Goal: Obtain resource: Download file/media

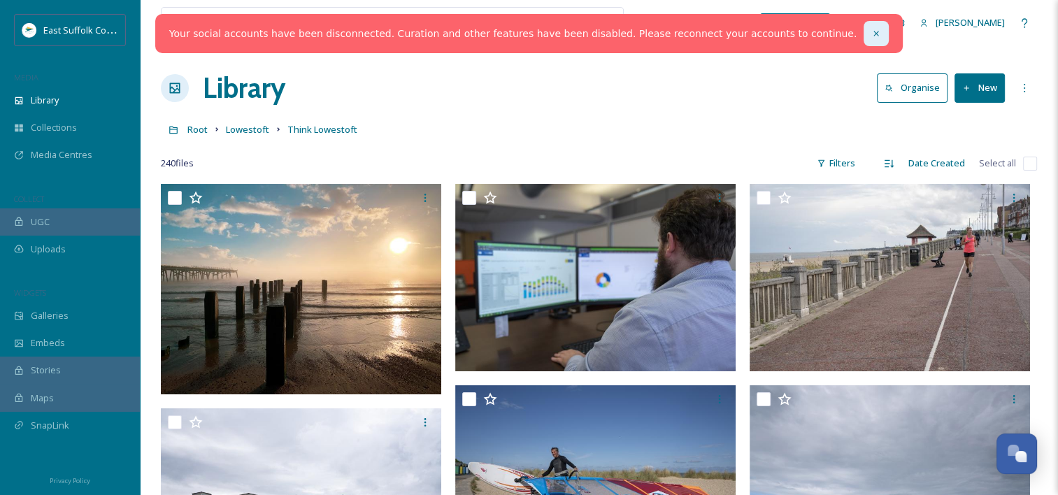
click at [864, 41] on div at bounding box center [876, 33] width 25 height 25
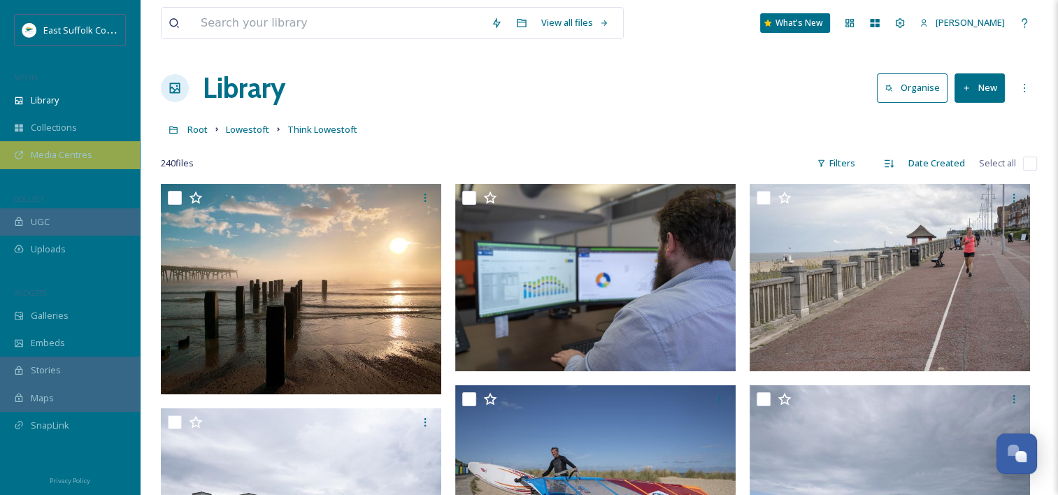
click at [83, 163] on div "Media Centres" at bounding box center [70, 154] width 140 height 27
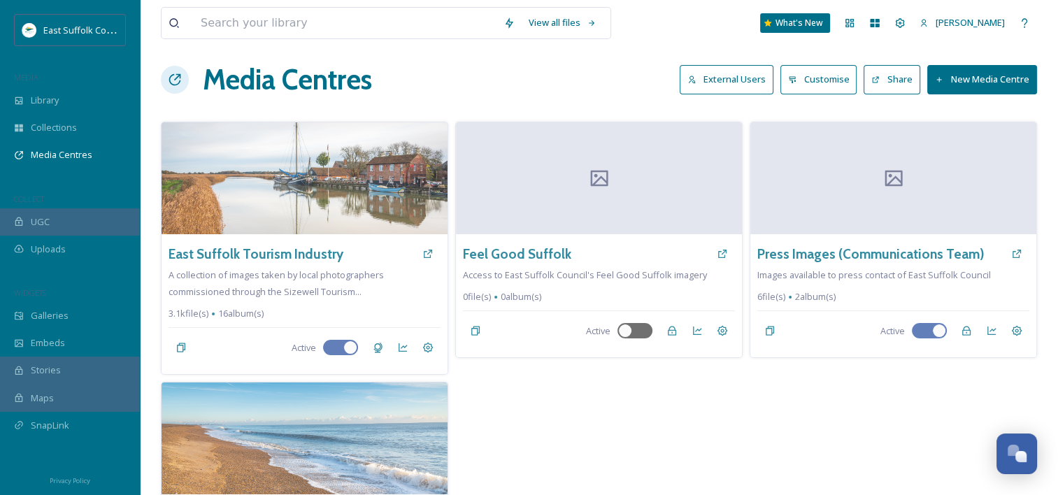
scroll to position [6, 0]
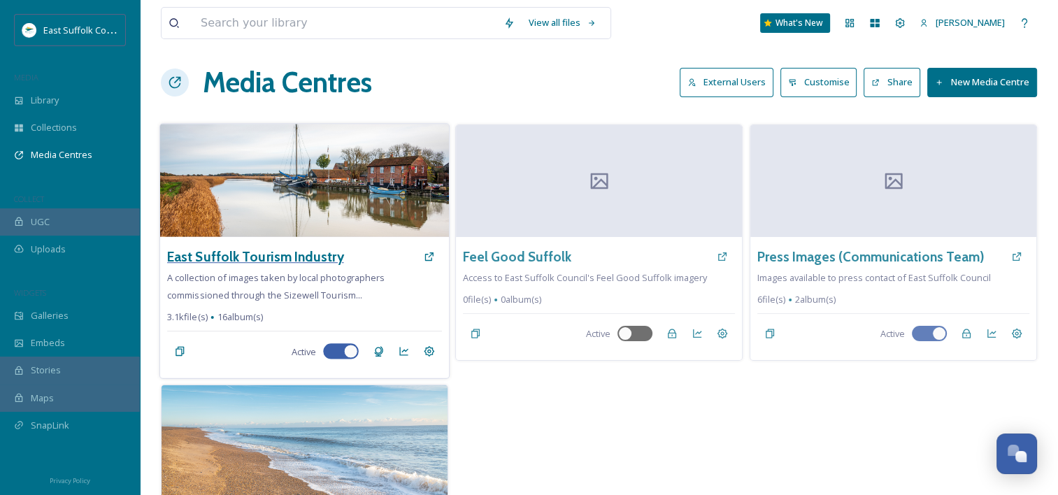
click at [319, 260] on h3 "East Suffolk Tourism Industry" at bounding box center [255, 257] width 176 height 20
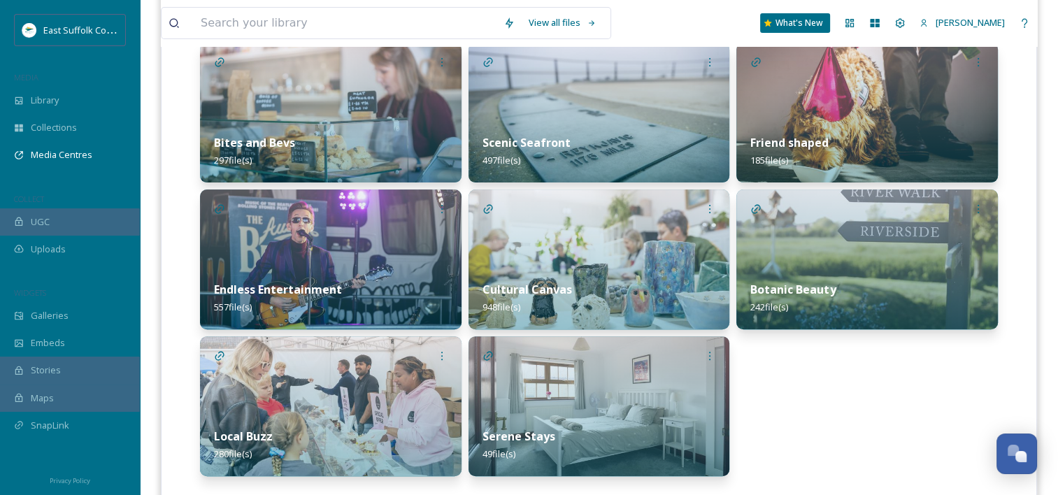
scroll to position [404, 0]
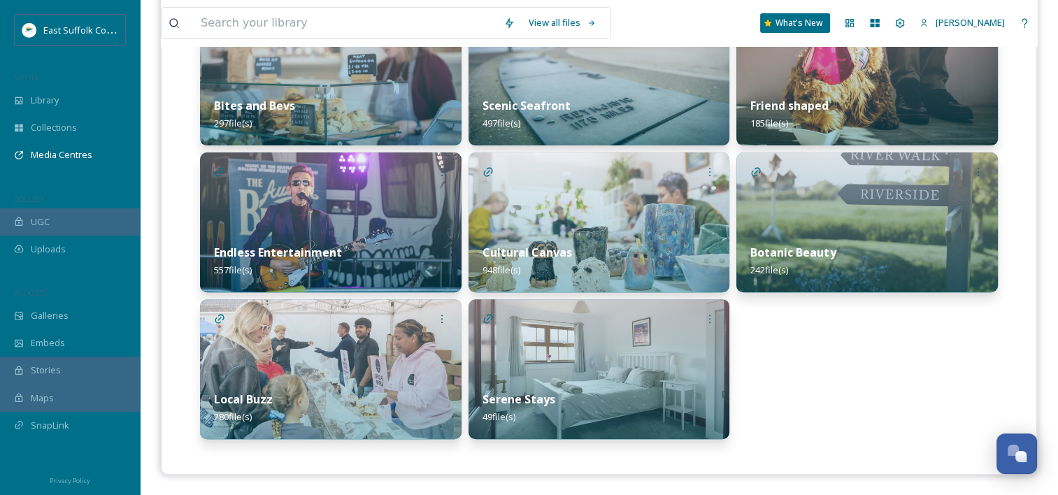
click at [514, 221] on img at bounding box center [600, 222] width 262 height 140
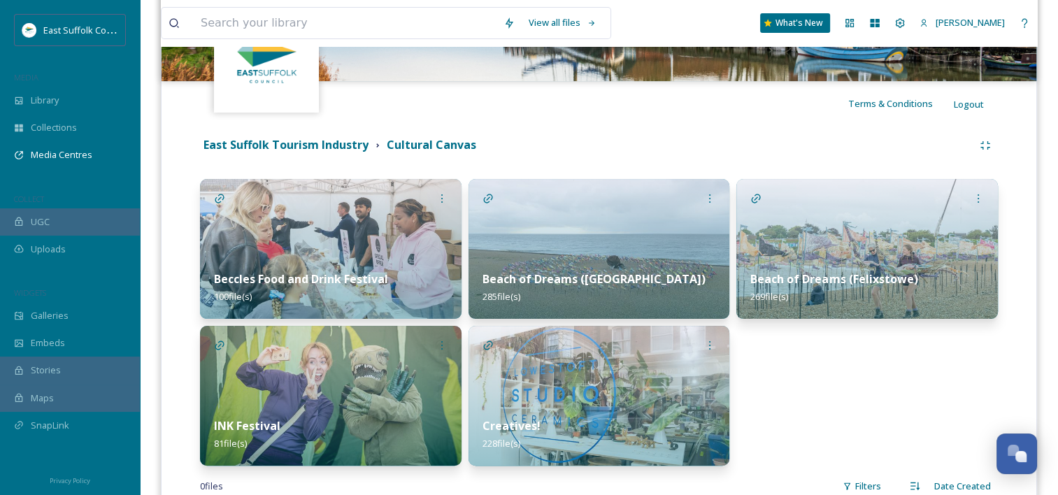
scroll to position [232, 0]
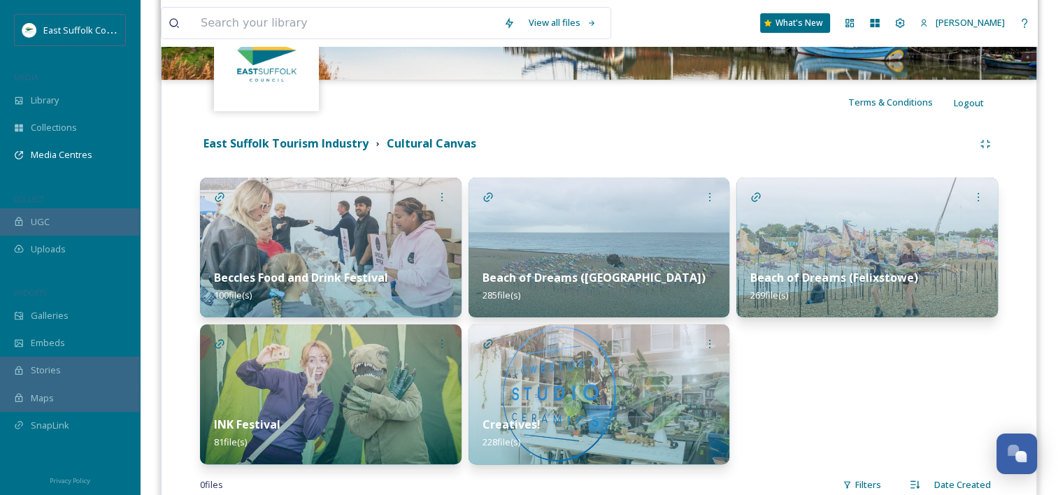
click at [341, 229] on img at bounding box center [331, 248] width 262 height 140
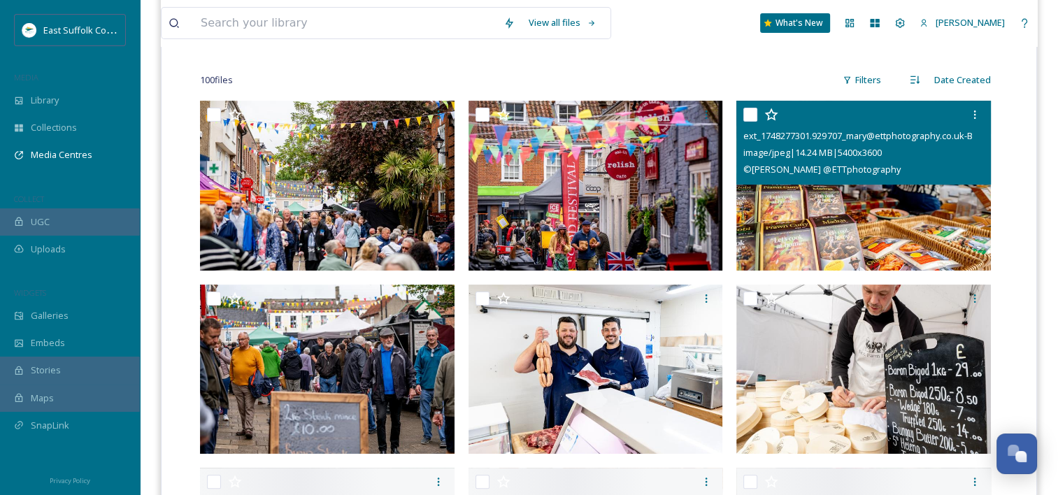
scroll to position [352, 0]
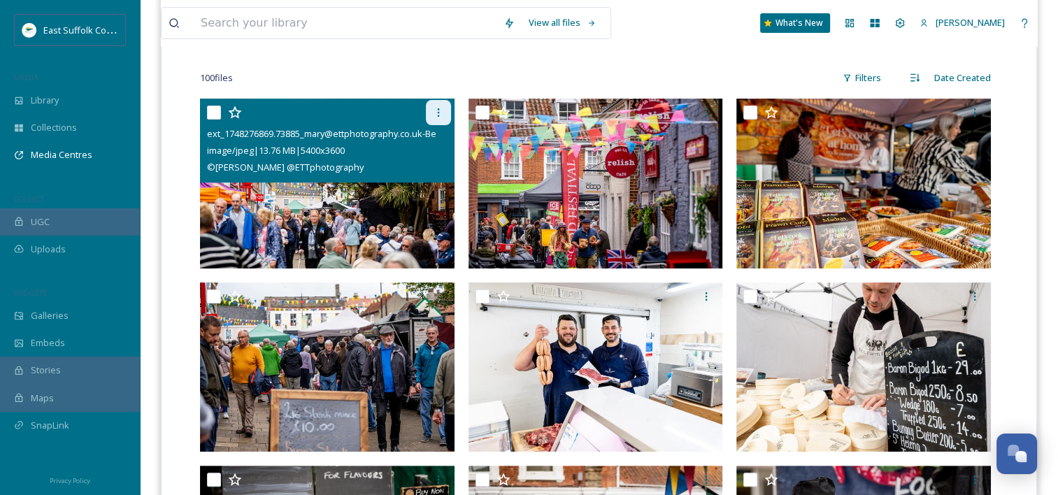
click at [442, 107] on icon at bounding box center [438, 112] width 11 height 11
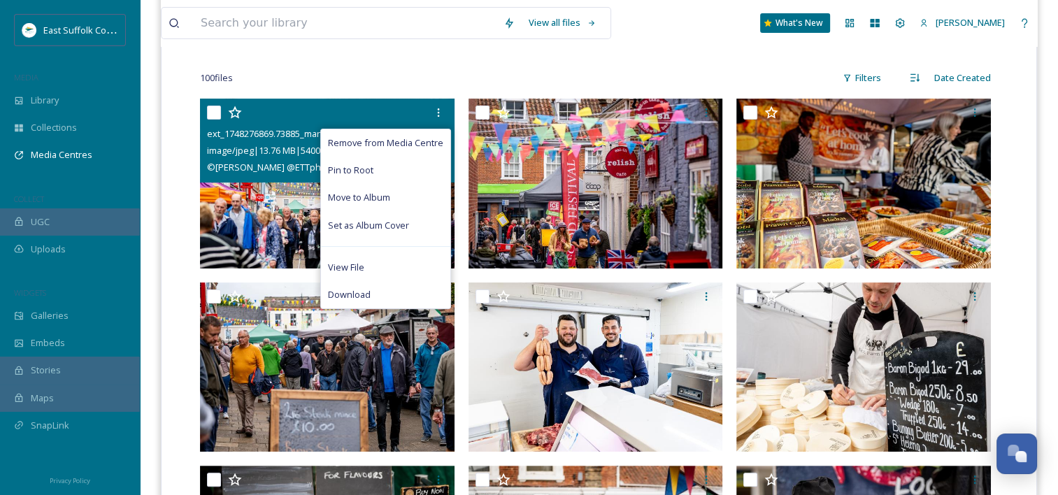
click at [271, 190] on img at bounding box center [327, 184] width 255 height 170
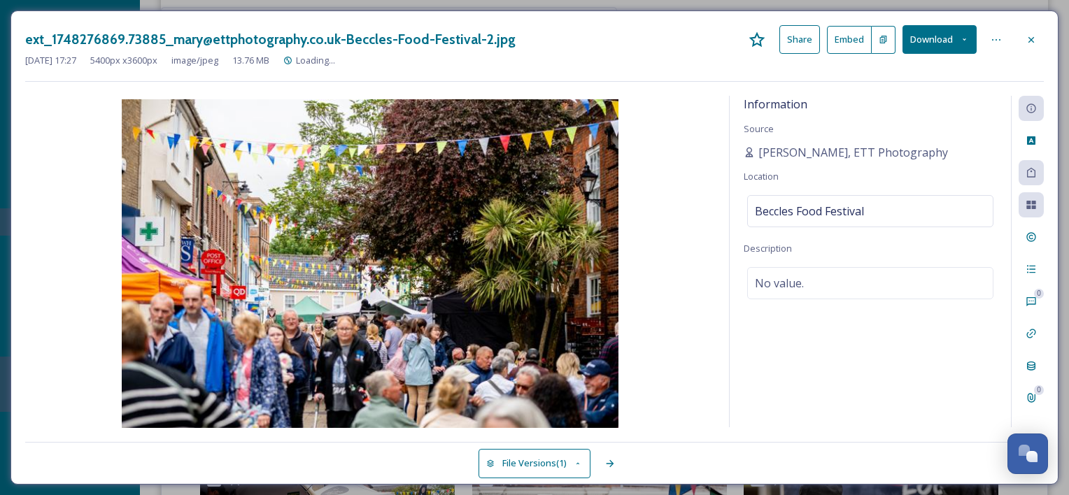
click at [953, 36] on button "Download" at bounding box center [939, 39] width 74 height 29
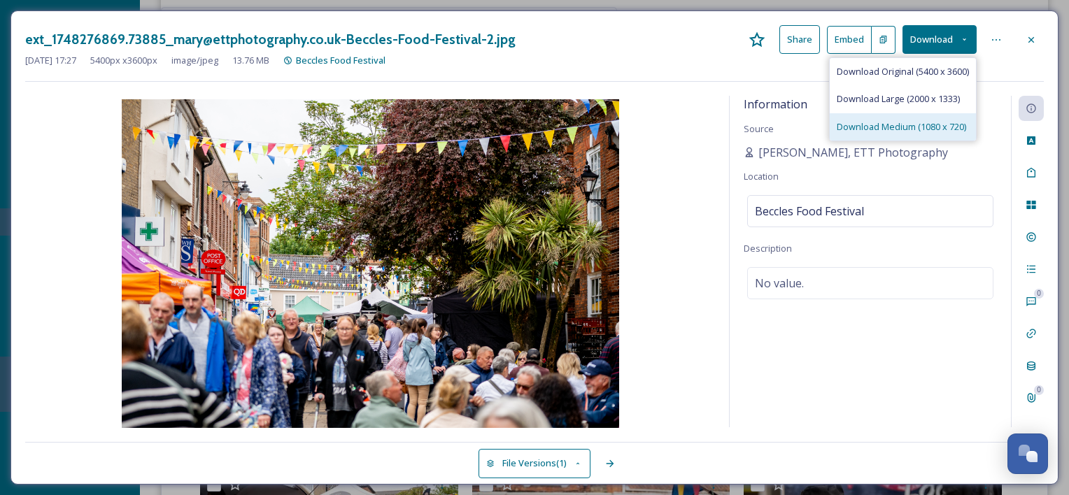
click at [927, 120] on span "Download Medium (1080 x 720)" at bounding box center [900, 126] width 129 height 13
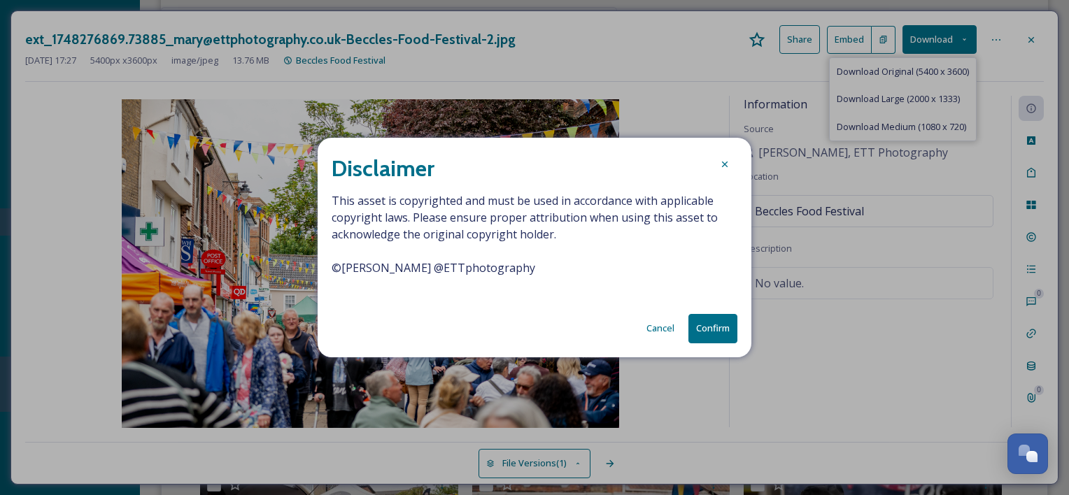
click at [718, 328] on button "Confirm" at bounding box center [712, 328] width 49 height 29
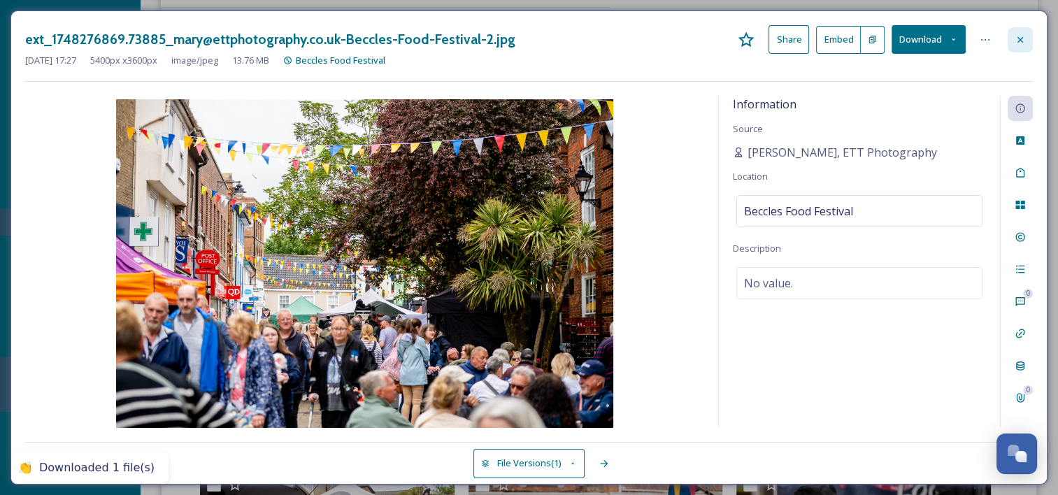
click at [1026, 41] on div at bounding box center [1020, 39] width 25 height 25
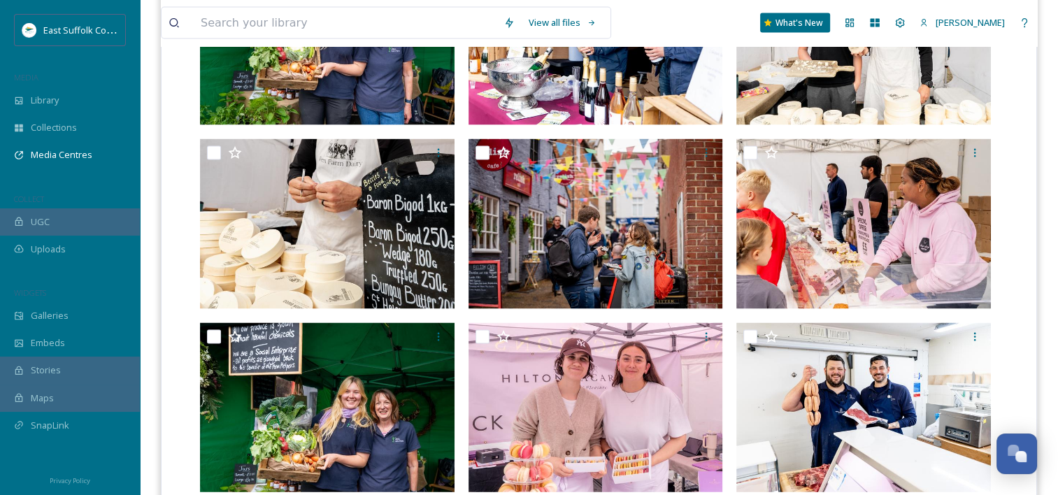
scroll to position [2877, 0]
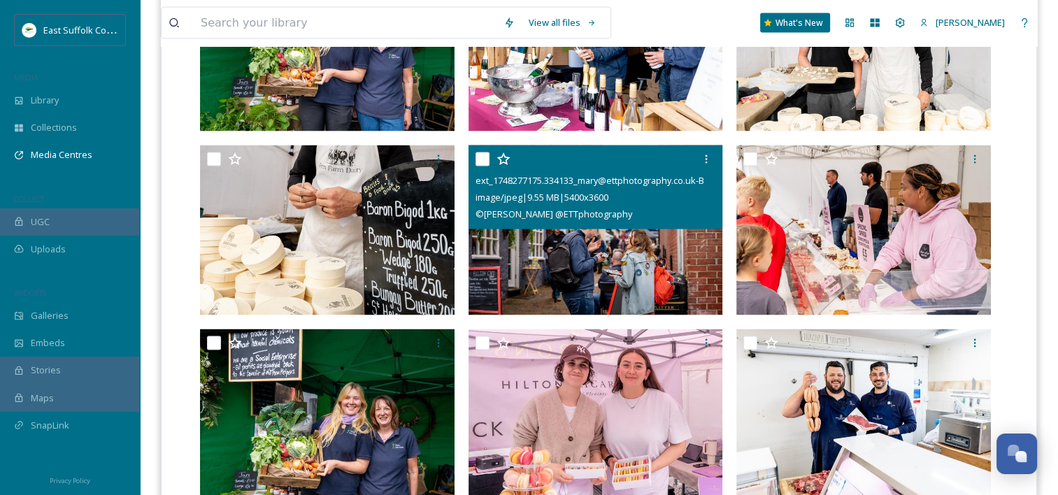
click at [628, 252] on img at bounding box center [596, 230] width 255 height 170
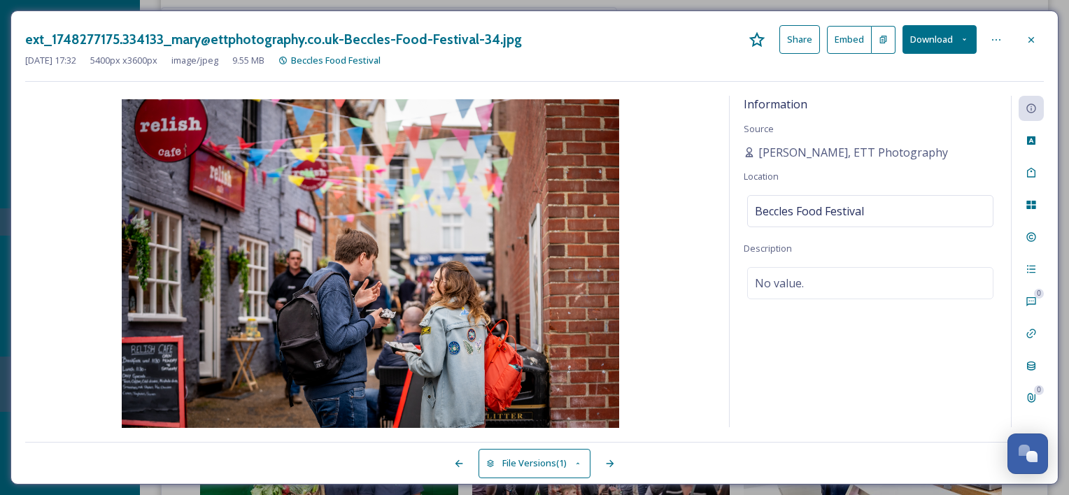
click at [951, 34] on button "Download" at bounding box center [939, 39] width 74 height 29
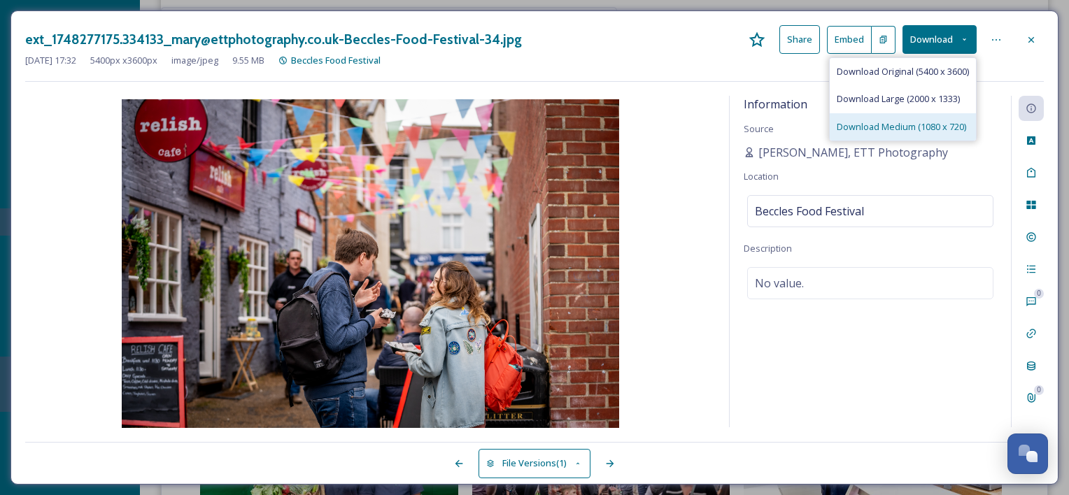
click at [940, 124] on span "Download Medium (1080 x 720)" at bounding box center [900, 126] width 129 height 13
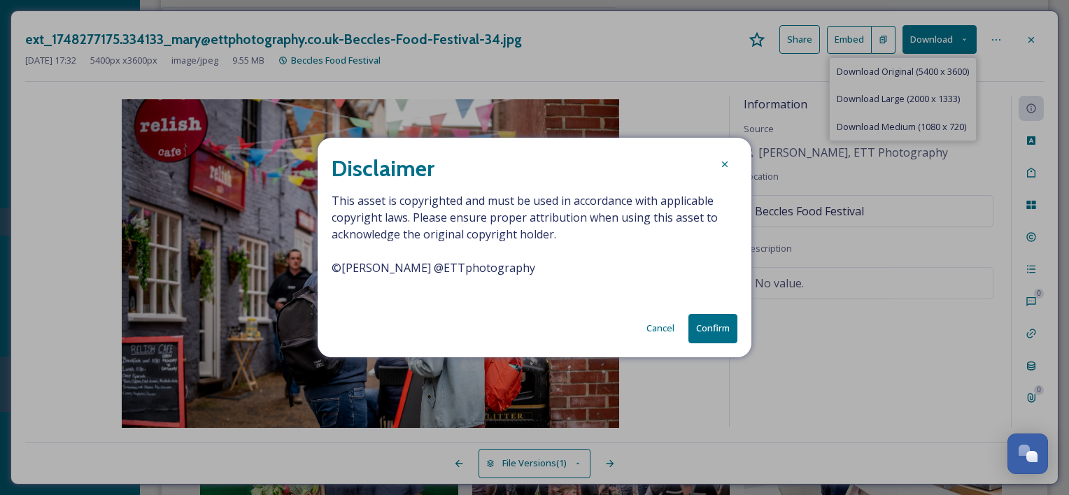
click at [725, 322] on button "Confirm" at bounding box center [712, 328] width 49 height 29
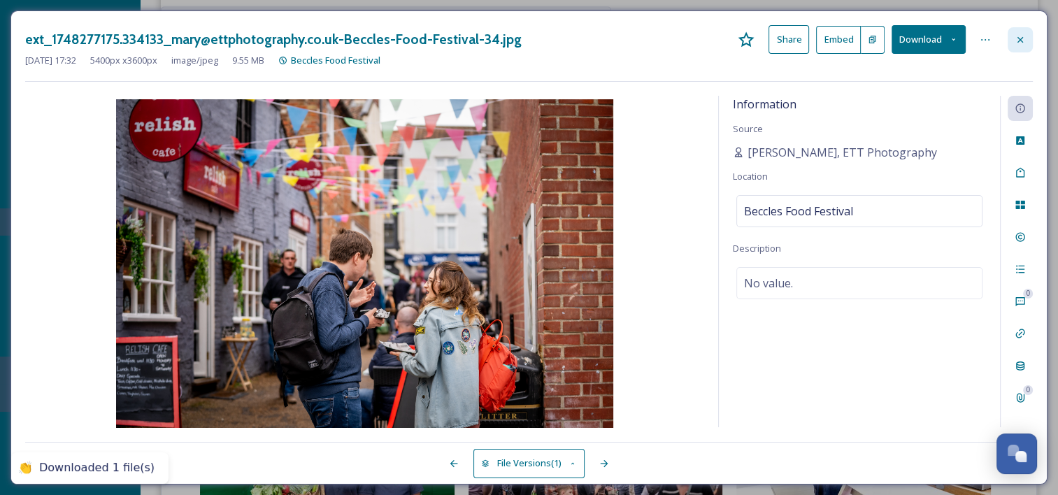
click at [1028, 38] on div at bounding box center [1020, 39] width 25 height 25
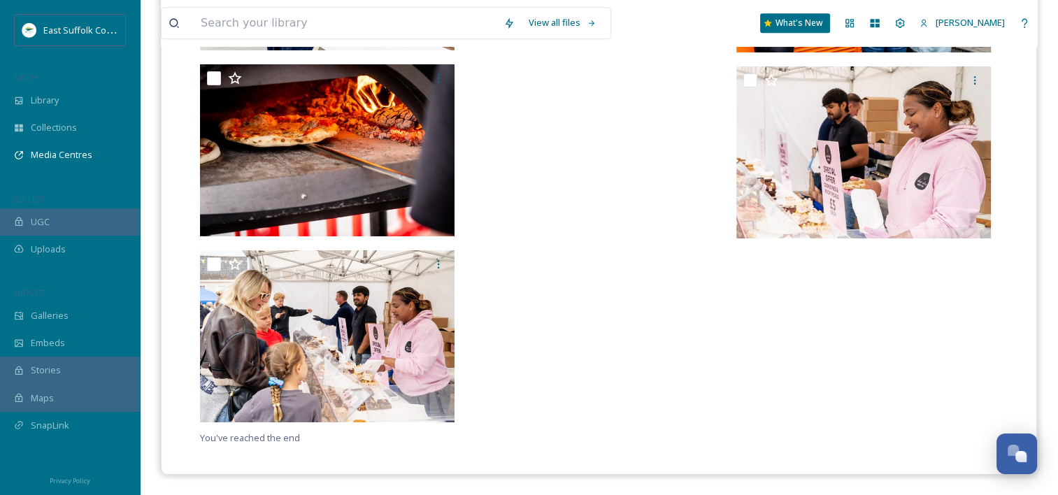
scroll to position [6547, 0]
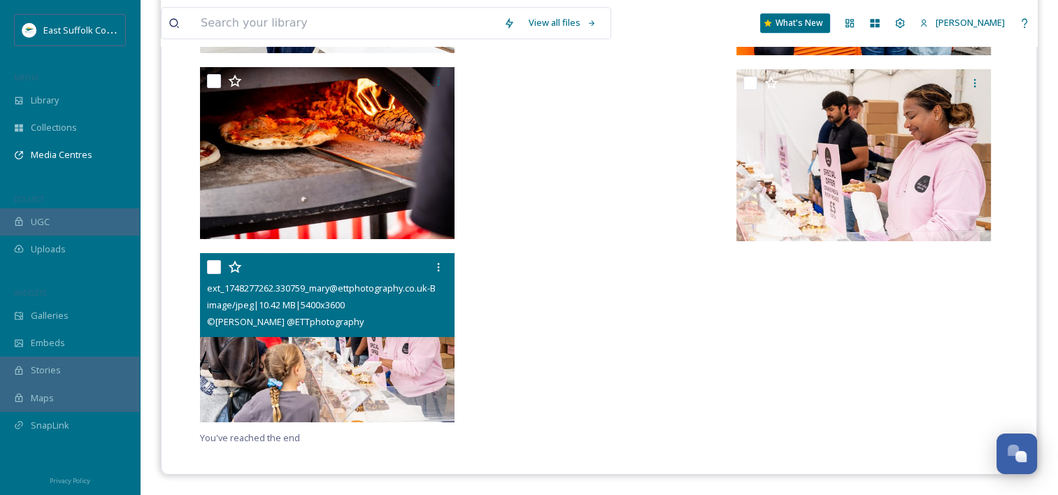
click at [361, 341] on img at bounding box center [327, 338] width 255 height 170
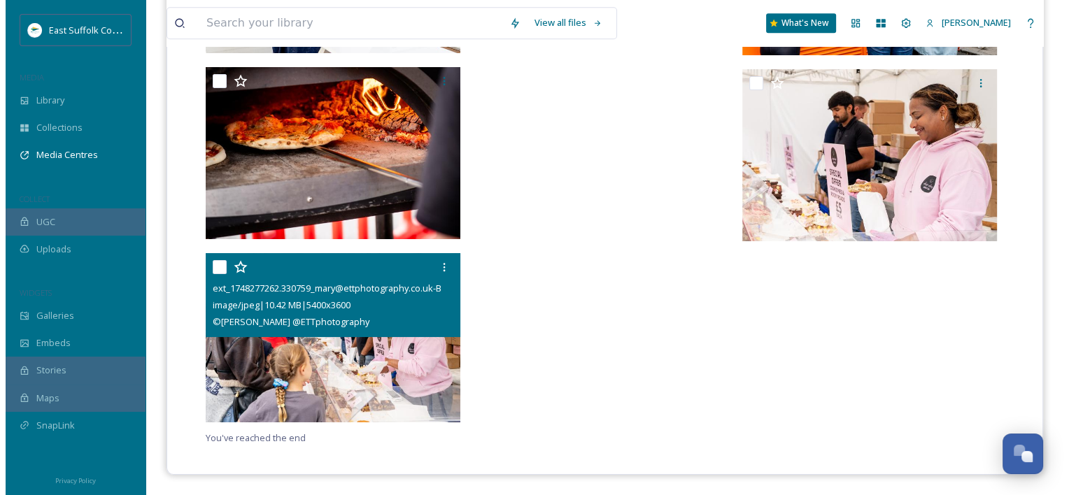
scroll to position [6366, 0]
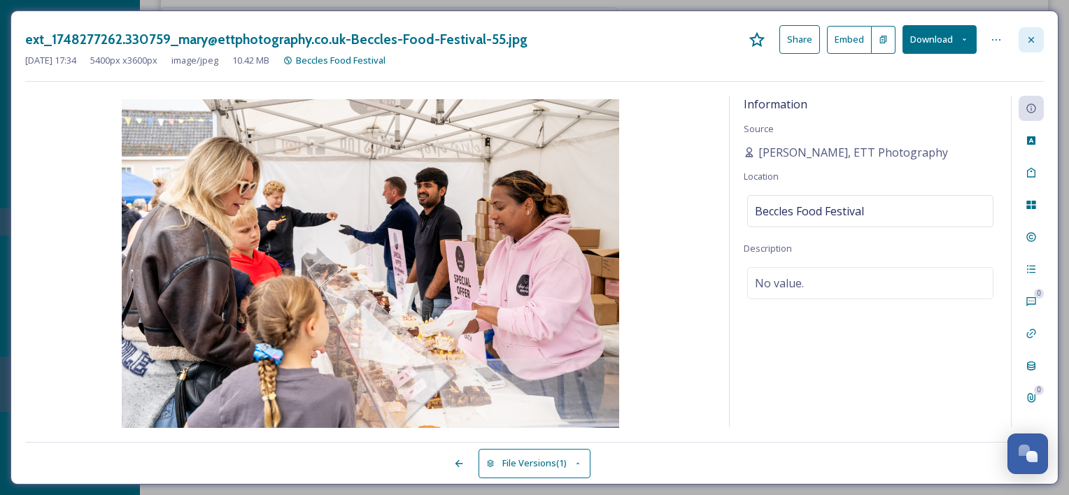
click at [1035, 45] on icon at bounding box center [1030, 39] width 11 height 11
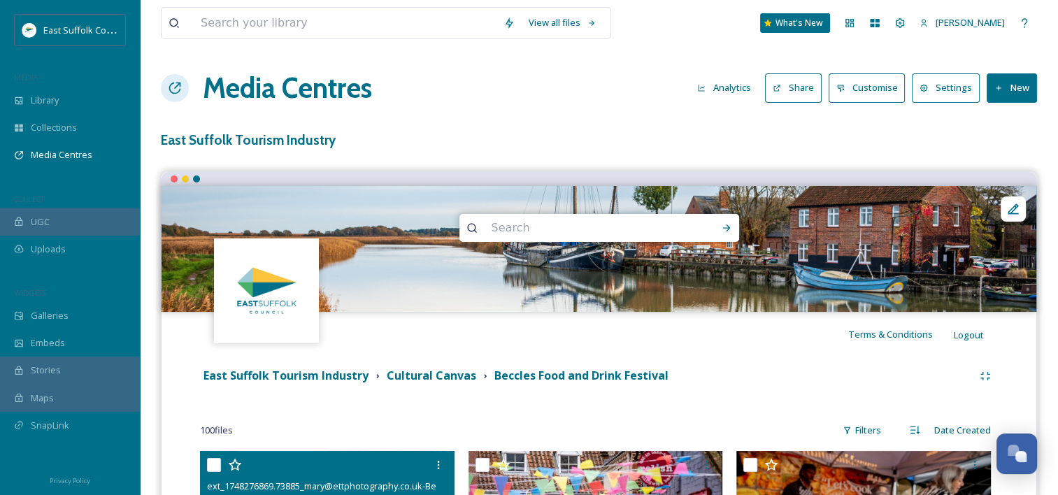
scroll to position [76, 0]
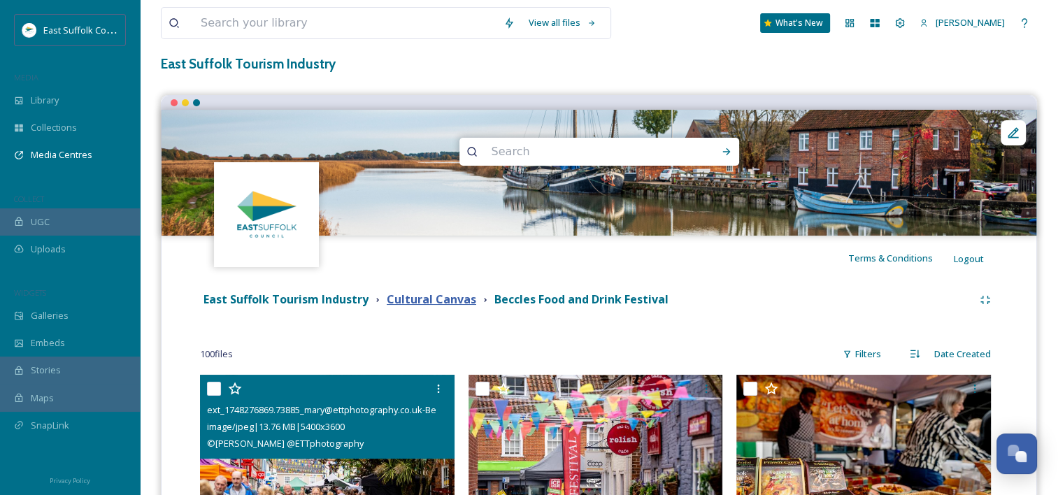
click at [442, 302] on strong "Cultural Canvas" at bounding box center [432, 299] width 90 height 15
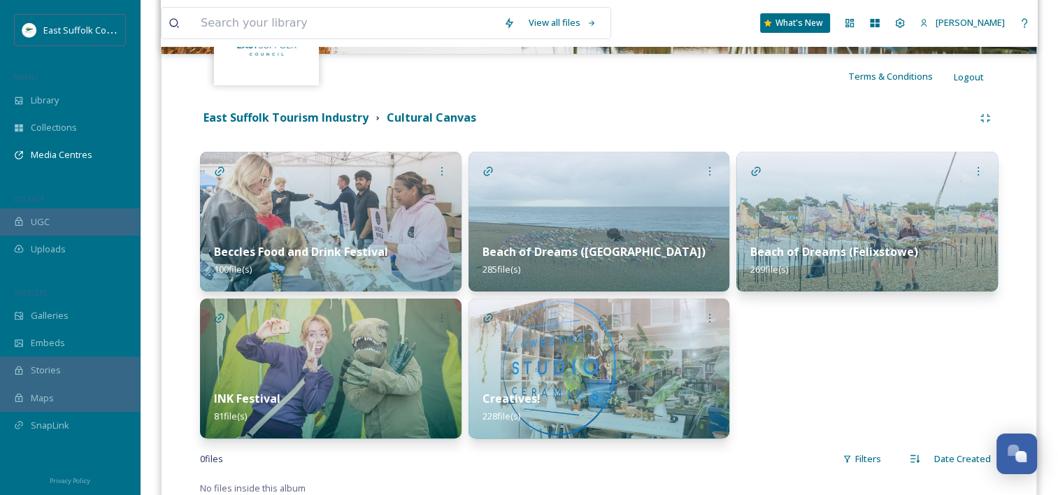
scroll to position [259, 0]
click at [829, 213] on img at bounding box center [867, 221] width 262 height 140
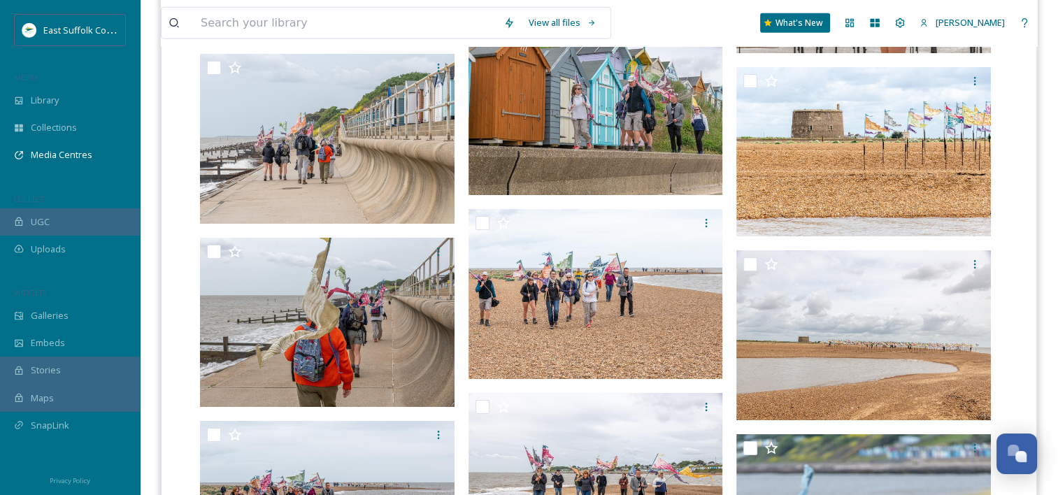
scroll to position [14298, 0]
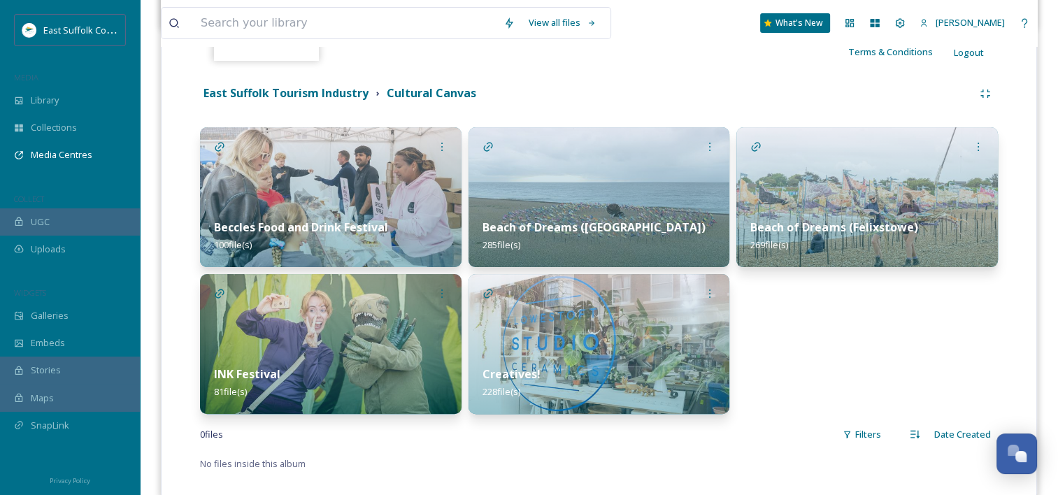
scroll to position [308, 0]
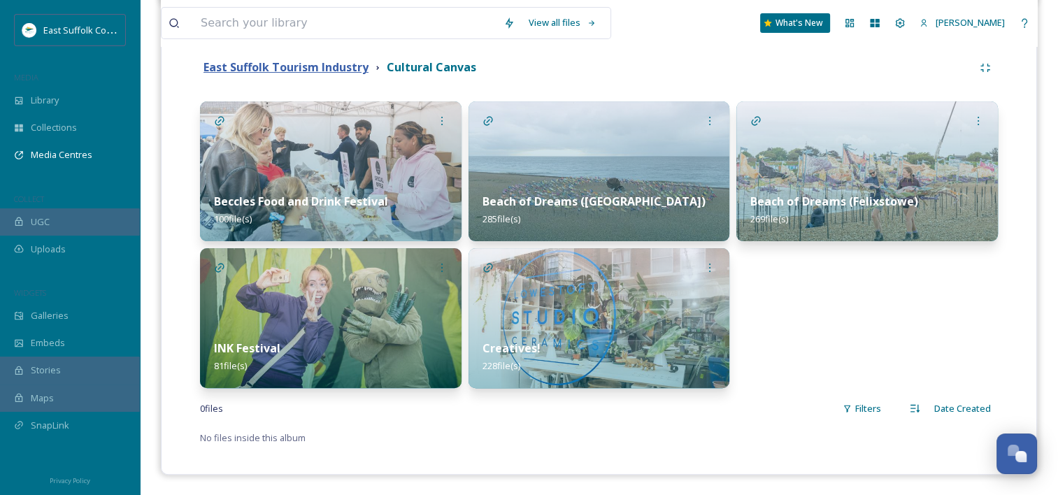
click at [297, 71] on strong "East Suffolk Tourism Industry" at bounding box center [286, 66] width 165 height 15
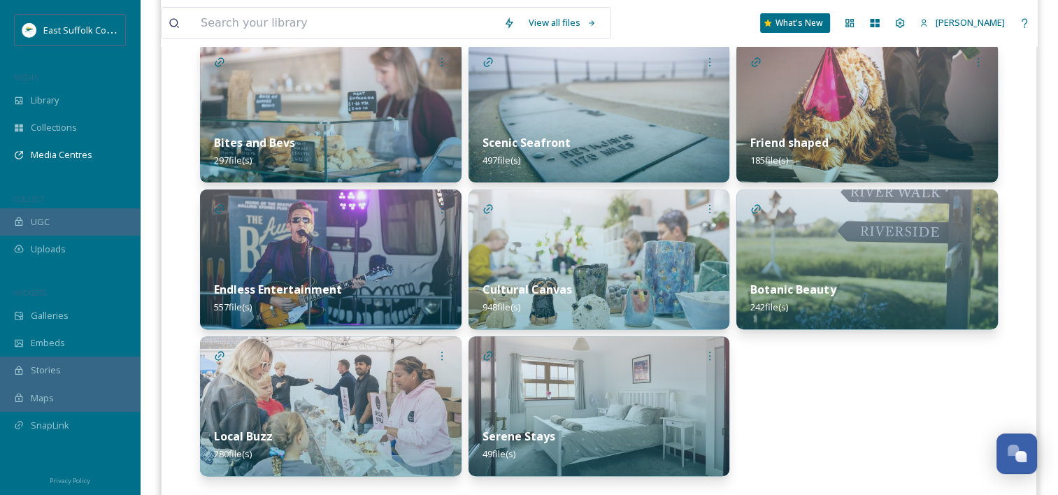
scroll to position [369, 0]
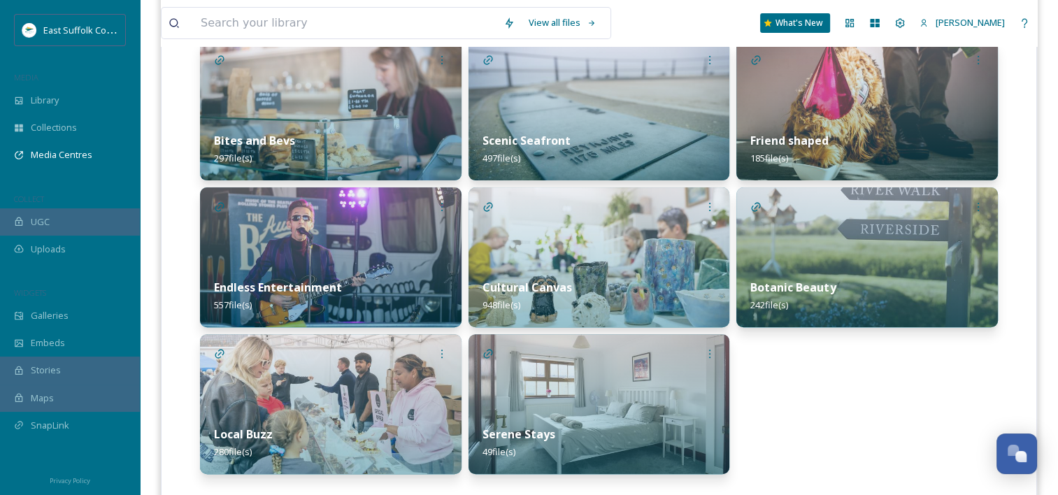
click at [876, 265] on div "Botanic Beauty 242 file(s)" at bounding box center [867, 296] width 262 height 62
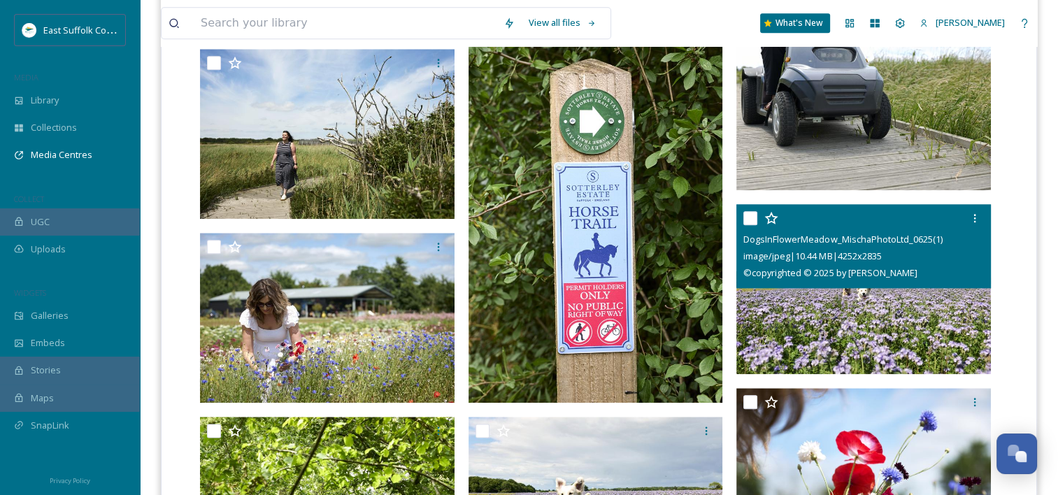
scroll to position [1569, 0]
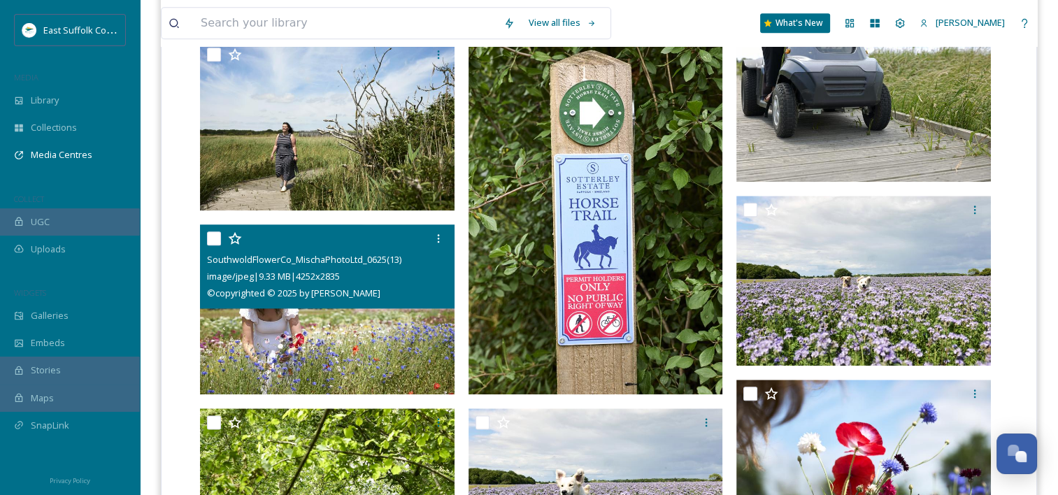
click at [322, 341] on img at bounding box center [327, 309] width 255 height 170
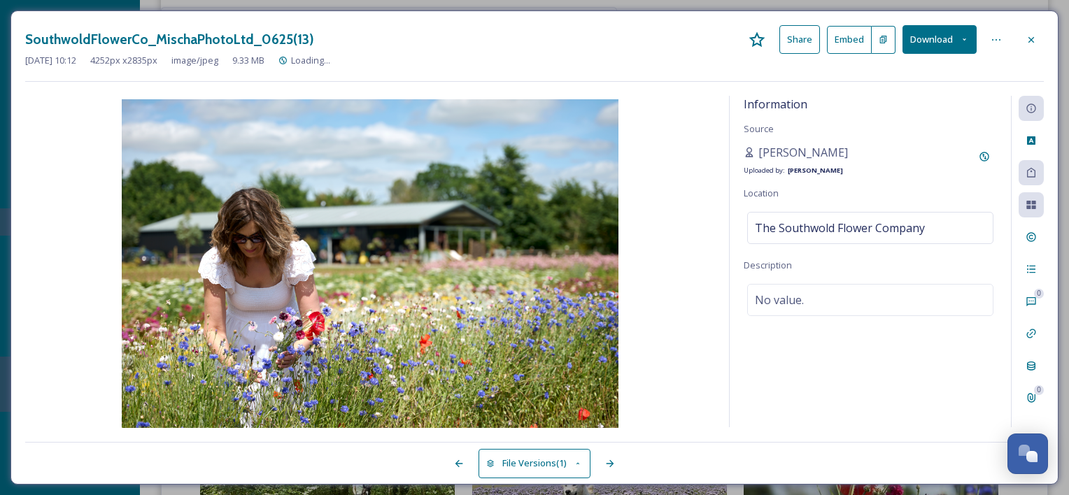
click at [955, 32] on button "Download" at bounding box center [939, 39] width 74 height 29
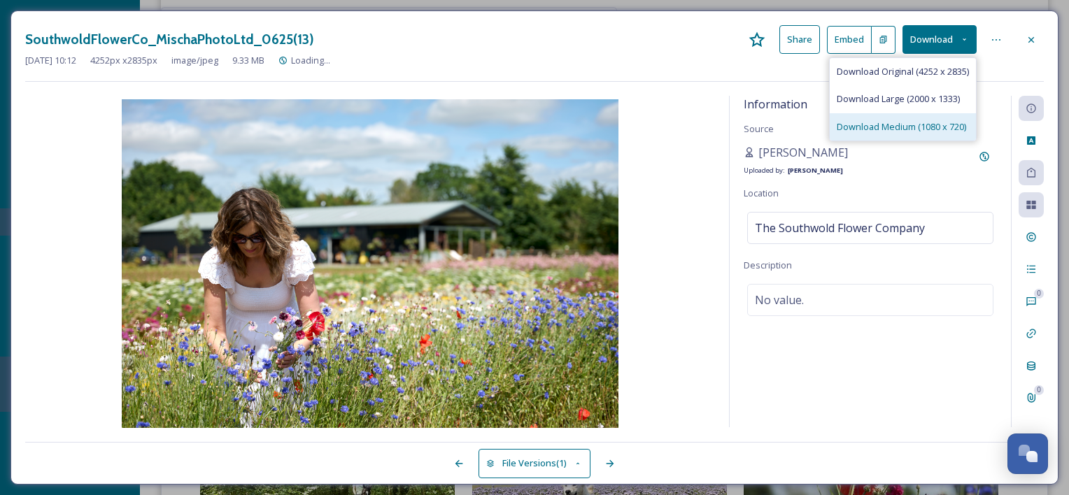
click at [920, 124] on span "Download Medium (1080 x 720)" at bounding box center [900, 126] width 129 height 13
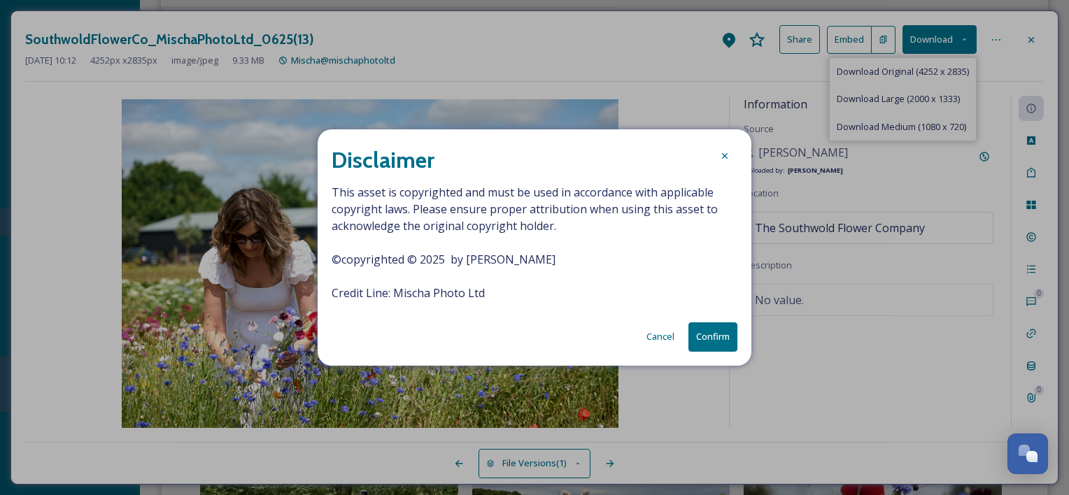
click at [701, 340] on button "Confirm" at bounding box center [712, 336] width 49 height 29
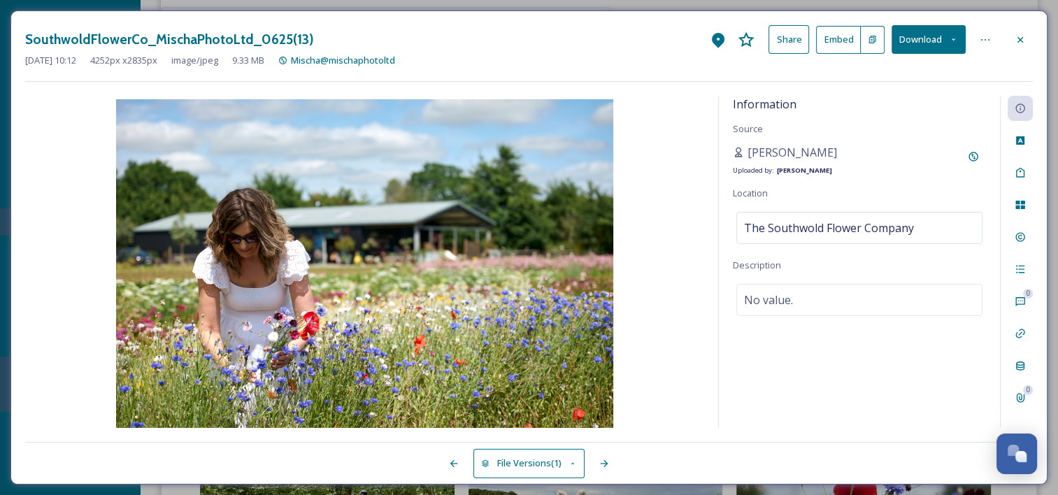
click at [769, 197] on div "Information Source Mischa Haller Uploaded by: Jake Snell Location The Southwold…" at bounding box center [859, 261] width 281 height 331
click at [1015, 232] on icon at bounding box center [1020, 236] width 11 height 11
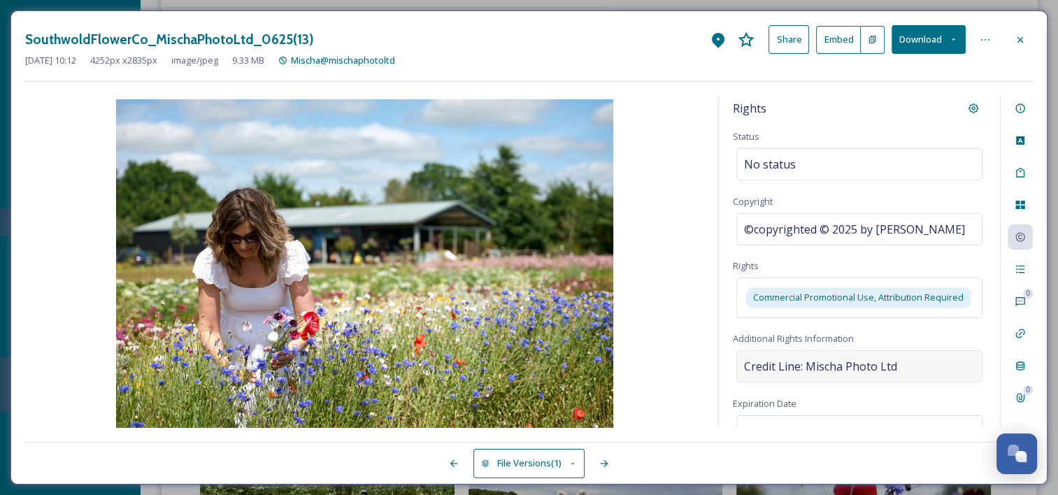
click at [875, 375] on span "Credit Line: Mischa Photo Ltd" at bounding box center [820, 366] width 153 height 17
click at [829, 380] on textarea "Credit Line: Mischa Photo Ltd" at bounding box center [859, 408] width 253 height 116
drag, startPoint x: 802, startPoint y: 373, endPoint x: 883, endPoint y: 378, distance: 80.5
click at [883, 378] on textarea "Credit Line: Mischa Photo Ltd" at bounding box center [859, 408] width 253 height 116
click at [1015, 38] on icon at bounding box center [1020, 39] width 11 height 11
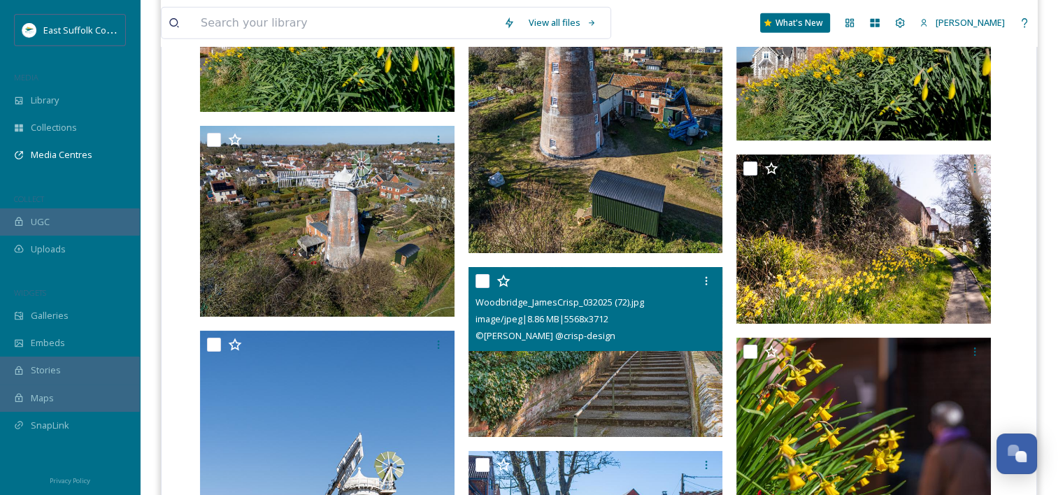
scroll to position [3950, 0]
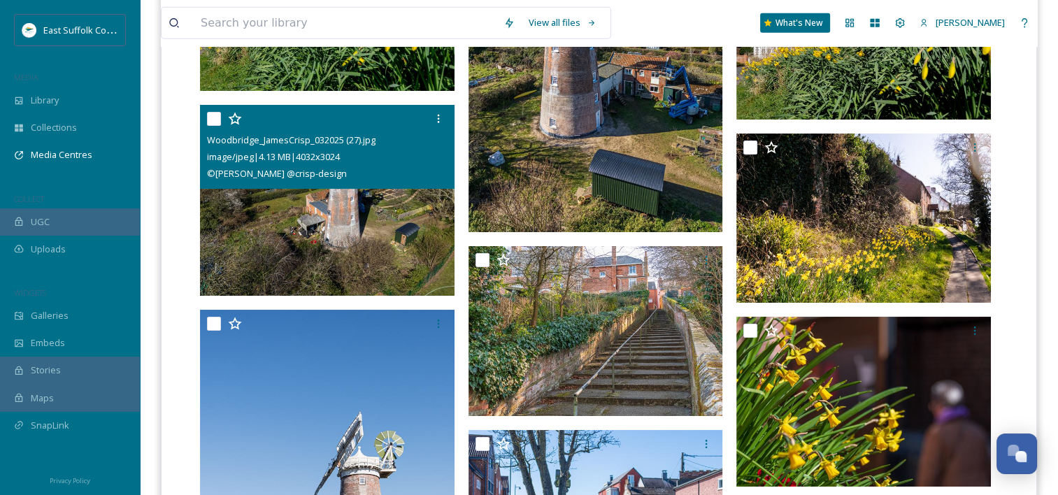
click at [308, 223] on img at bounding box center [327, 200] width 255 height 191
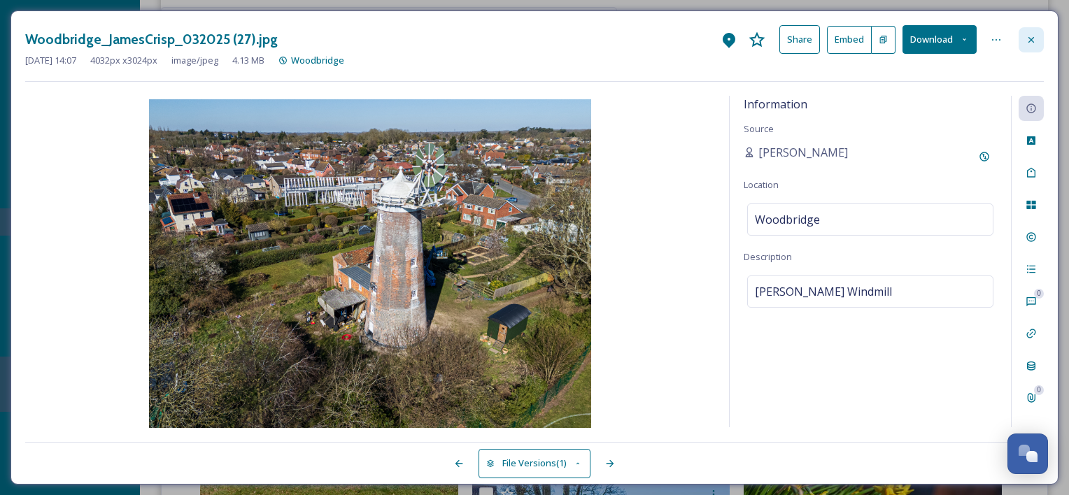
click at [1032, 45] on div at bounding box center [1030, 39] width 25 height 25
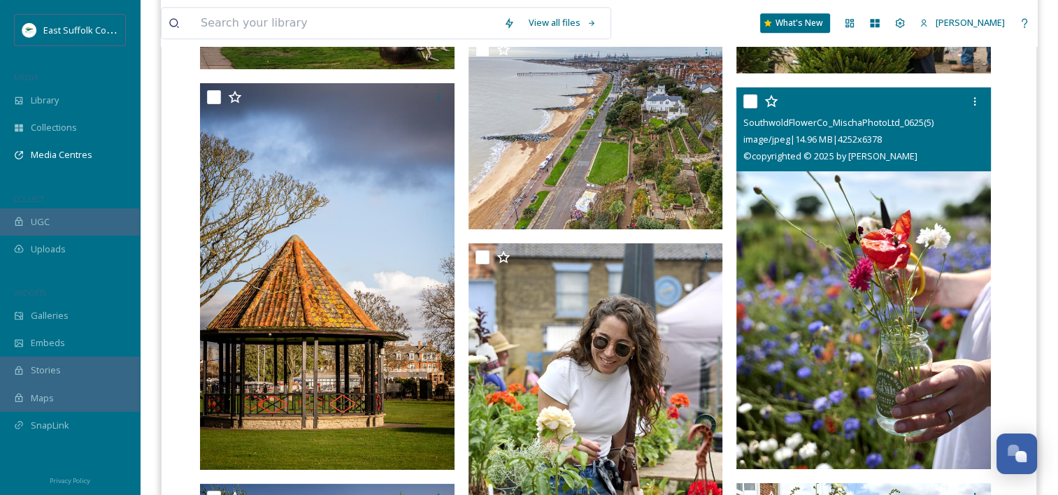
scroll to position [6142, 0]
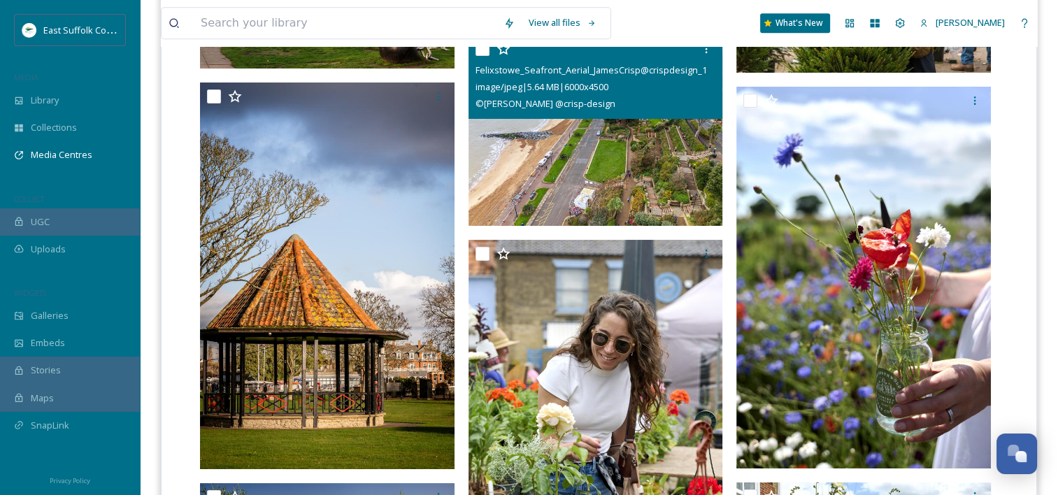
click at [606, 155] on img at bounding box center [596, 130] width 255 height 191
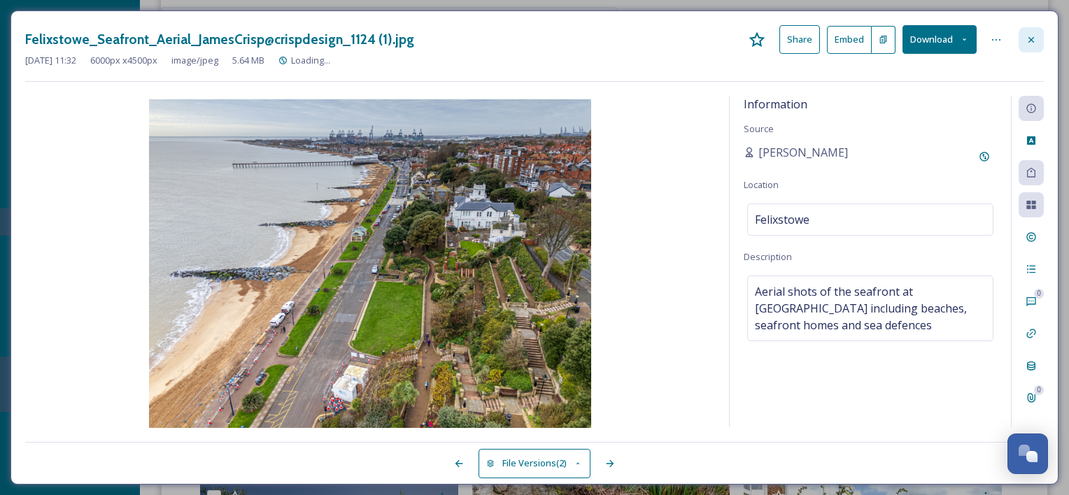
click at [1031, 38] on icon at bounding box center [1030, 39] width 11 height 11
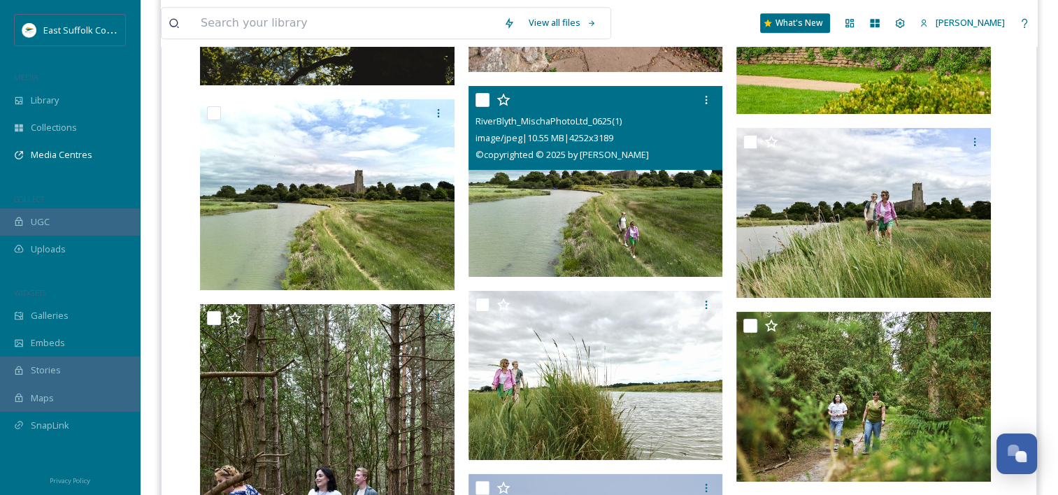
scroll to position [7030, 0]
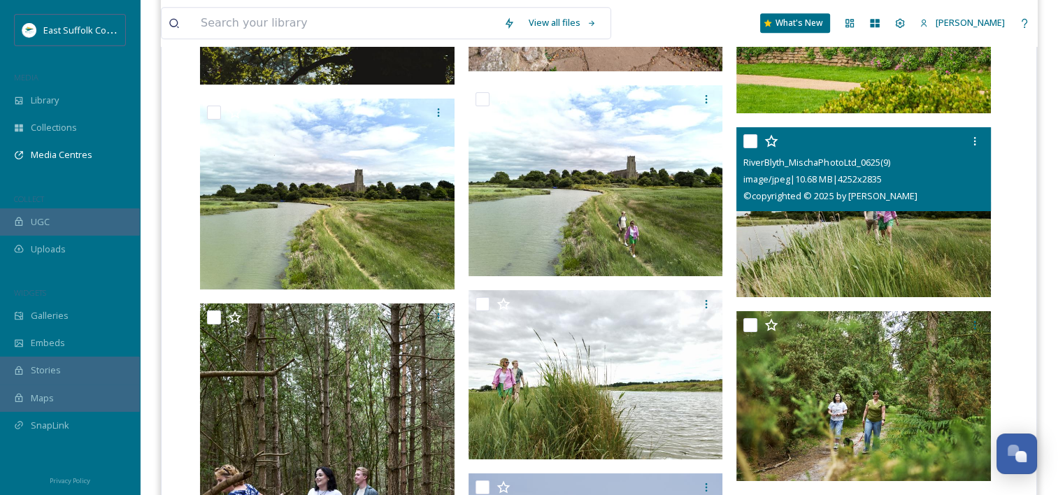
click at [820, 232] on img at bounding box center [863, 212] width 255 height 170
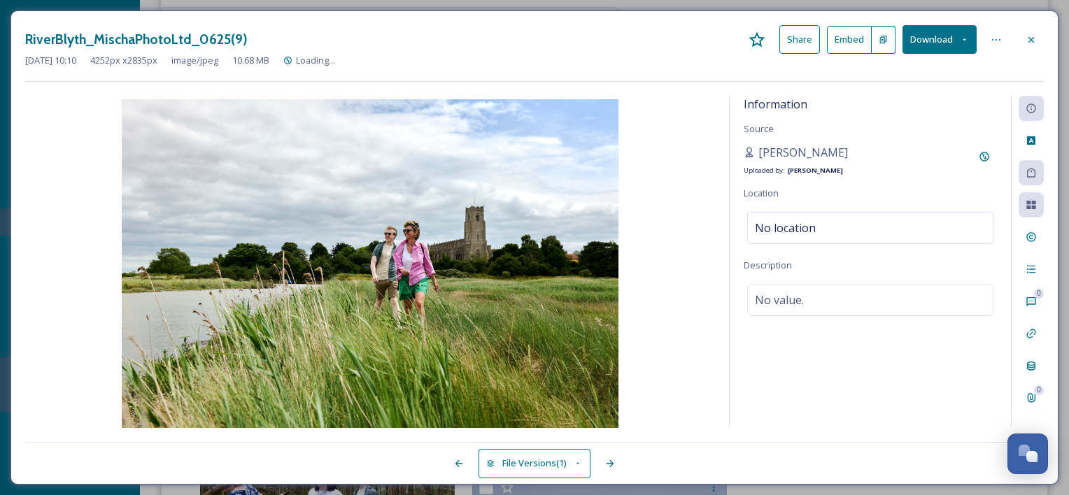
click at [961, 44] on button "Download" at bounding box center [939, 39] width 74 height 29
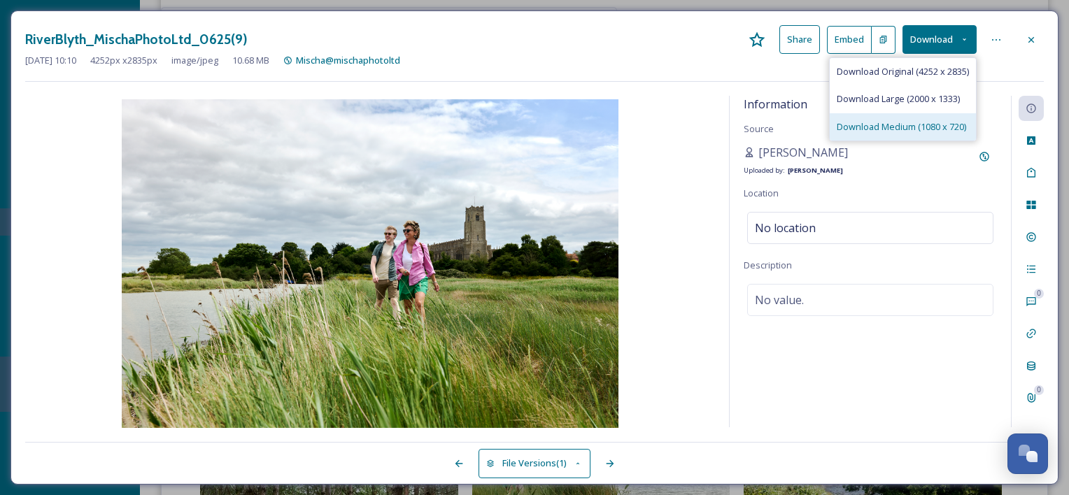
click at [918, 126] on span "Download Medium (1080 x 720)" at bounding box center [900, 126] width 129 height 13
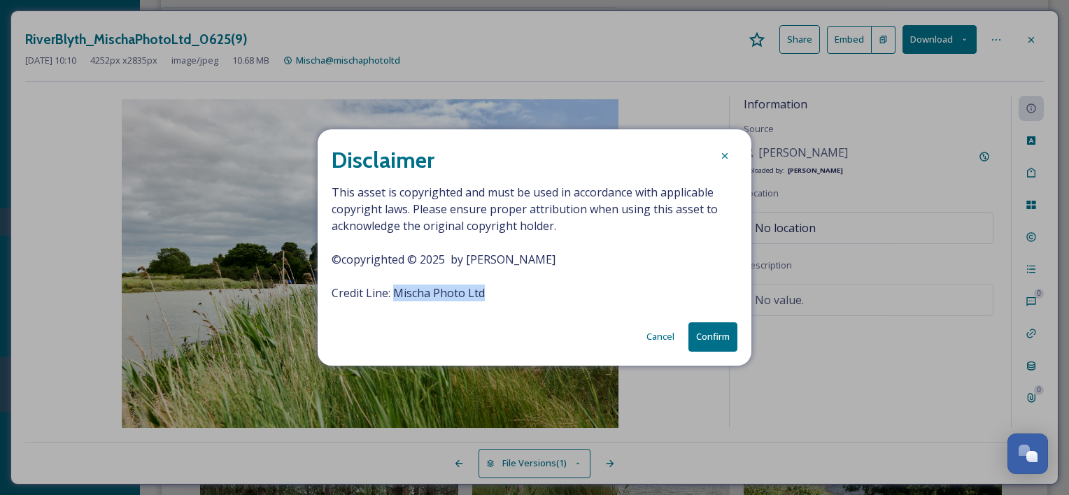
drag, startPoint x: 392, startPoint y: 288, endPoint x: 503, endPoint y: 288, distance: 110.5
click at [503, 288] on span "This asset is copyrighted and must be used in accordance with applicable copyri…" at bounding box center [534, 242] width 406 height 117
drag, startPoint x: 503, startPoint y: 288, endPoint x: 463, endPoint y: 288, distance: 39.9
copy span "Mischa Photo Ltd"
click at [723, 333] on button "Confirm" at bounding box center [712, 336] width 49 height 29
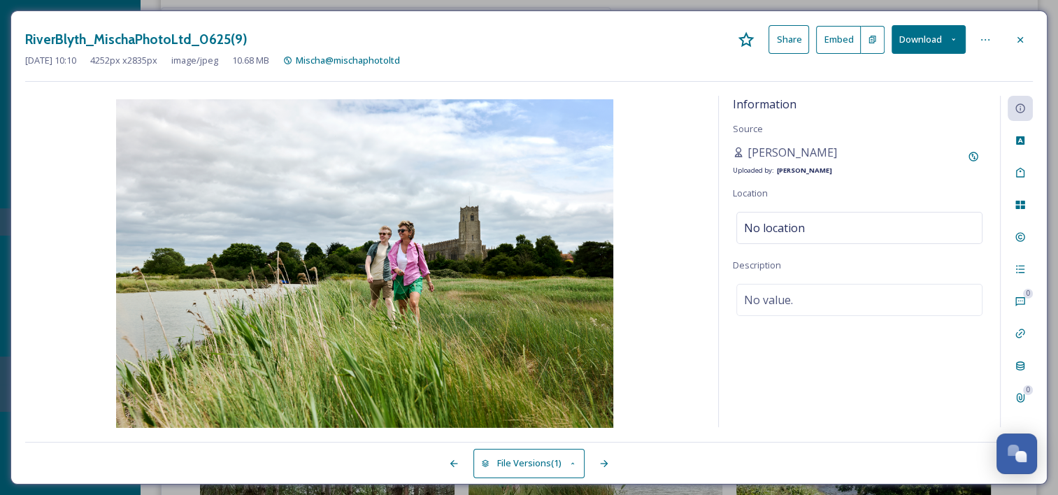
click at [674, 63] on div "Aug 06 2025 10:10 4252 px x 2835 px image/jpeg 10.68 MB Mischa@mischaphotoltd" at bounding box center [529, 60] width 1008 height 13
click at [1027, 38] on div at bounding box center [1020, 39] width 25 height 25
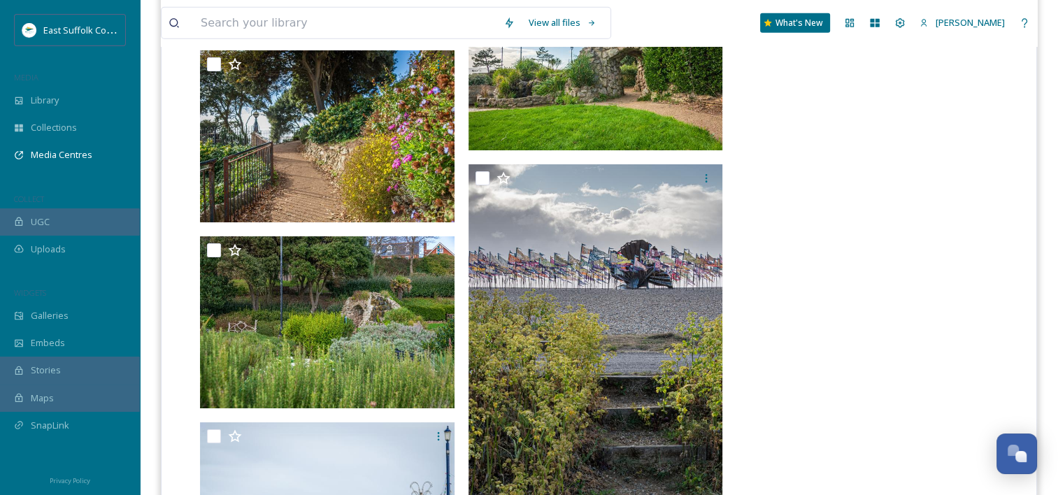
scroll to position [20113, 0]
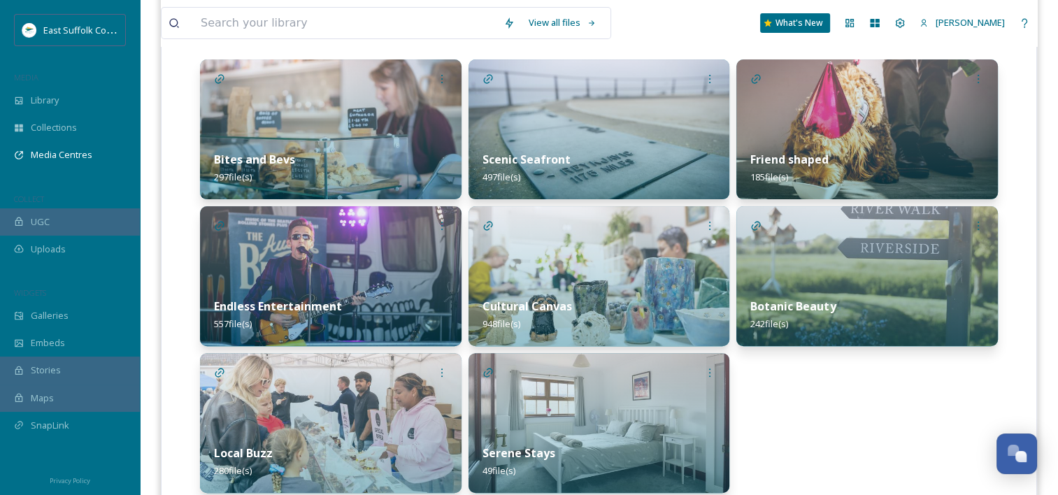
scroll to position [355, 0]
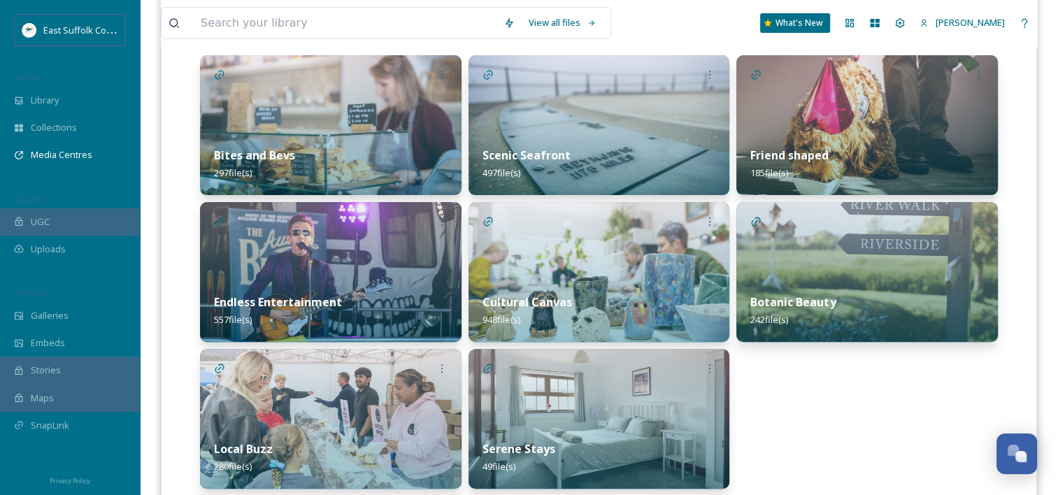
click at [628, 123] on img at bounding box center [600, 125] width 262 height 140
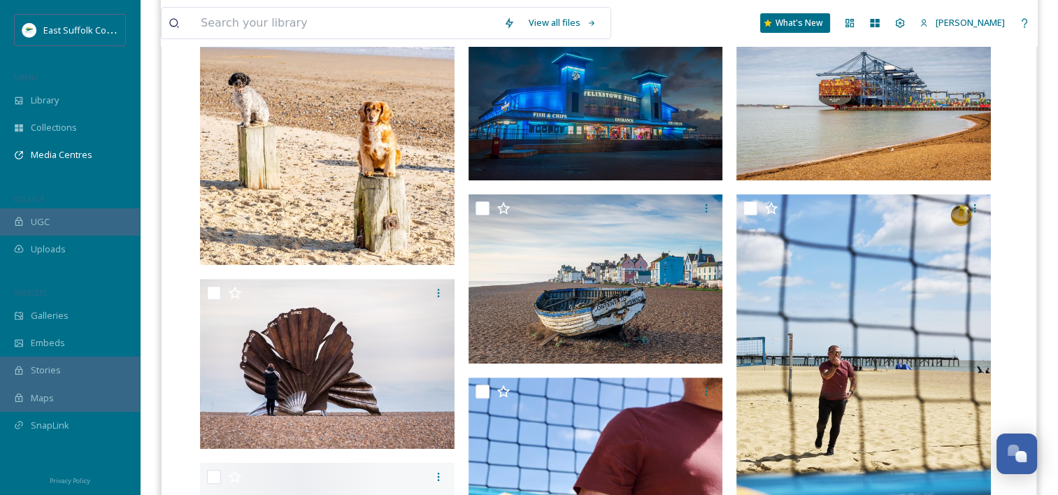
scroll to position [441, 0]
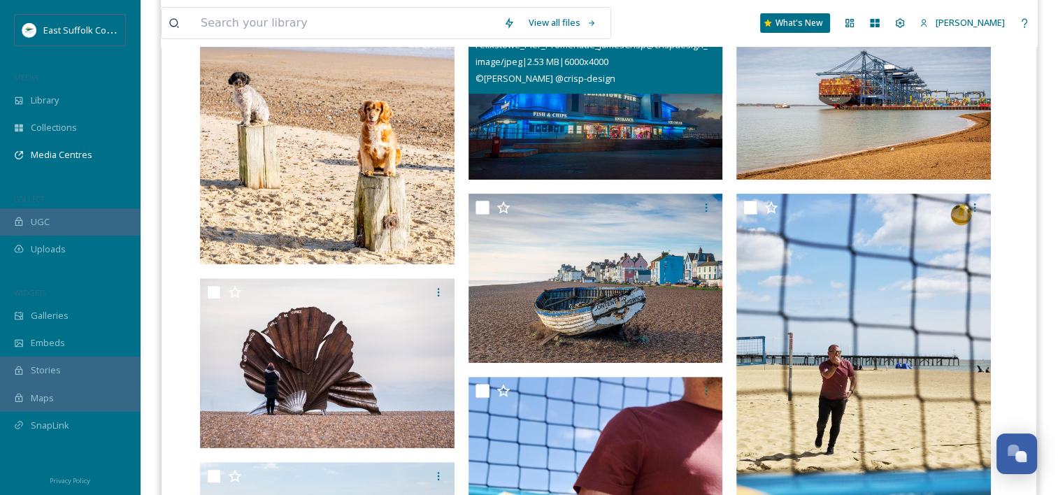
click at [623, 123] on img at bounding box center [596, 95] width 255 height 170
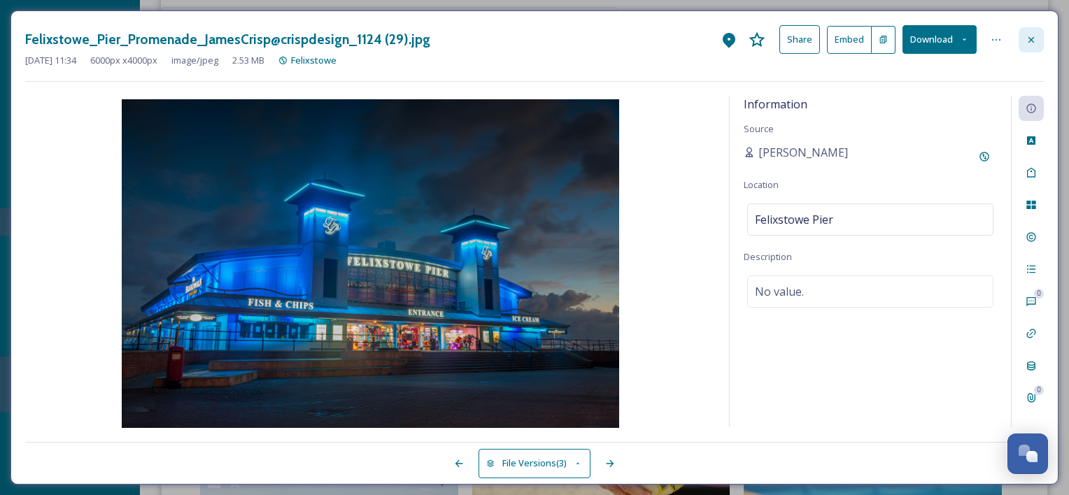
click at [1034, 34] on icon at bounding box center [1030, 39] width 11 height 11
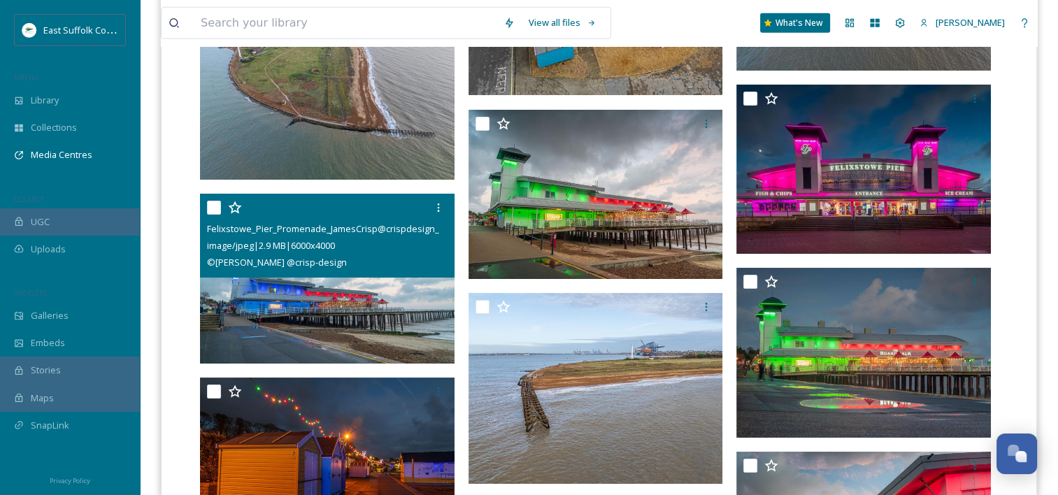
scroll to position [4456, 0]
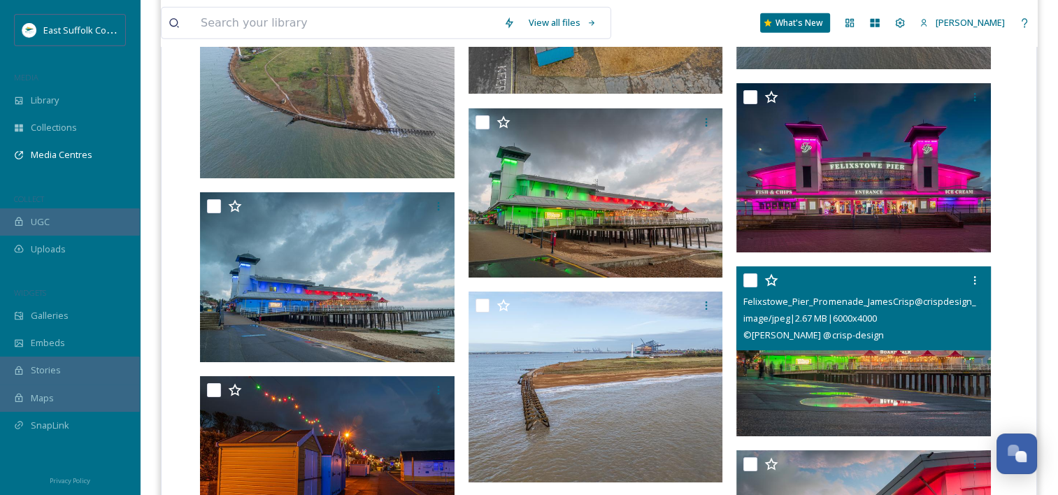
click at [853, 341] on span "© James Crisp @crisp-design" at bounding box center [813, 335] width 140 height 13
click at [858, 366] on img at bounding box center [863, 351] width 255 height 170
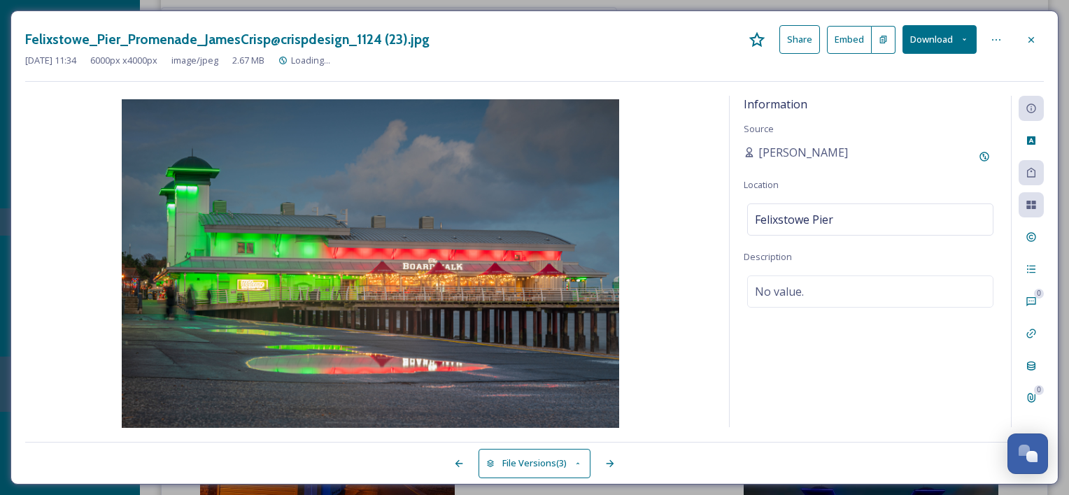
click at [1036, 36] on div at bounding box center [1030, 39] width 25 height 25
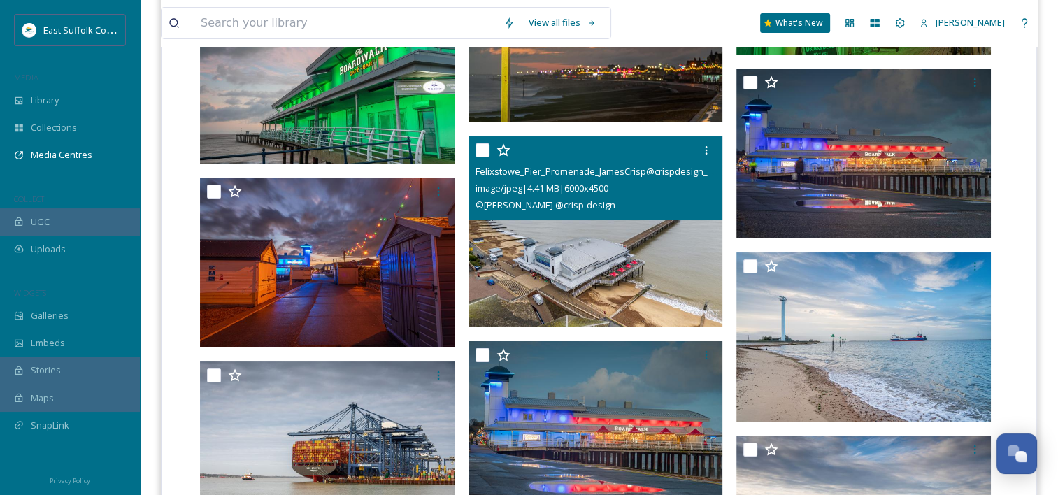
scroll to position [5390, 0]
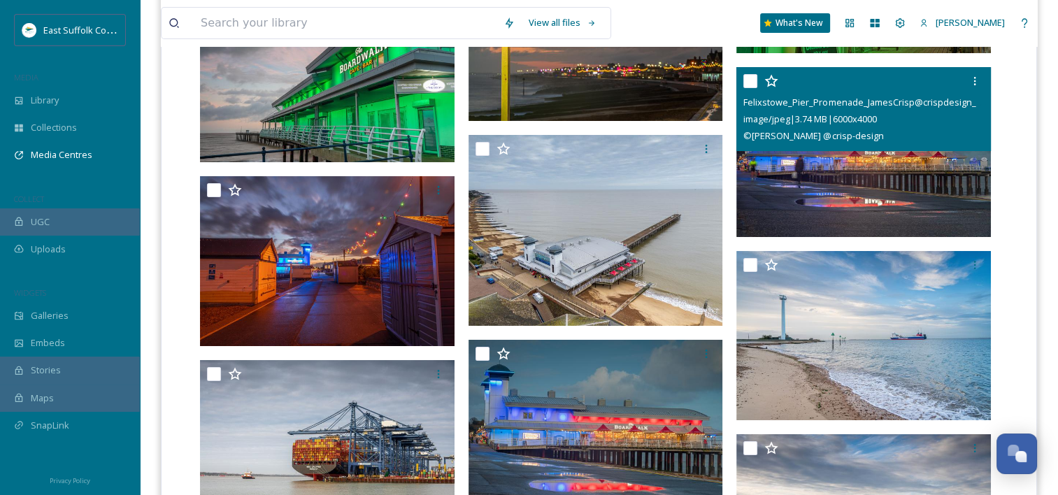
click at [831, 152] on img at bounding box center [863, 152] width 255 height 170
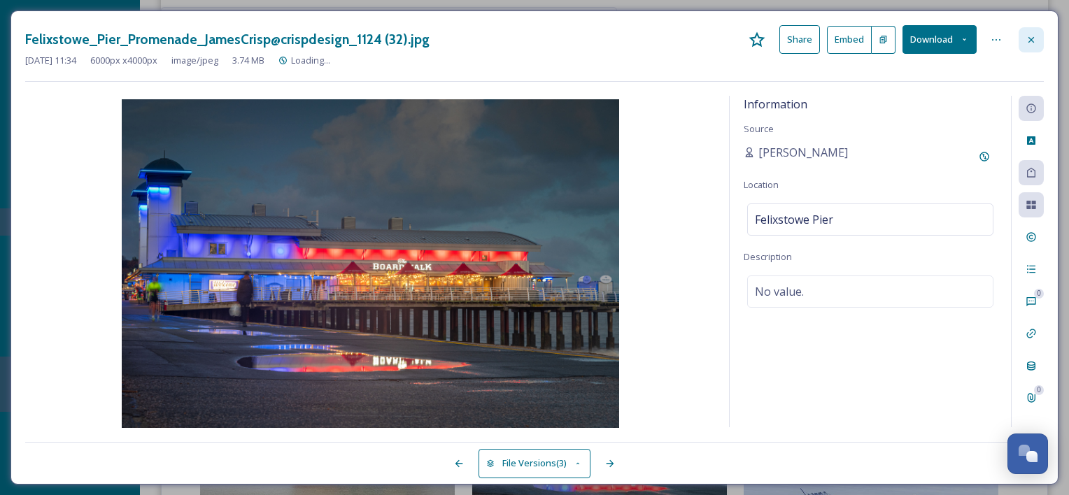
click at [1032, 41] on icon at bounding box center [1030, 39] width 11 height 11
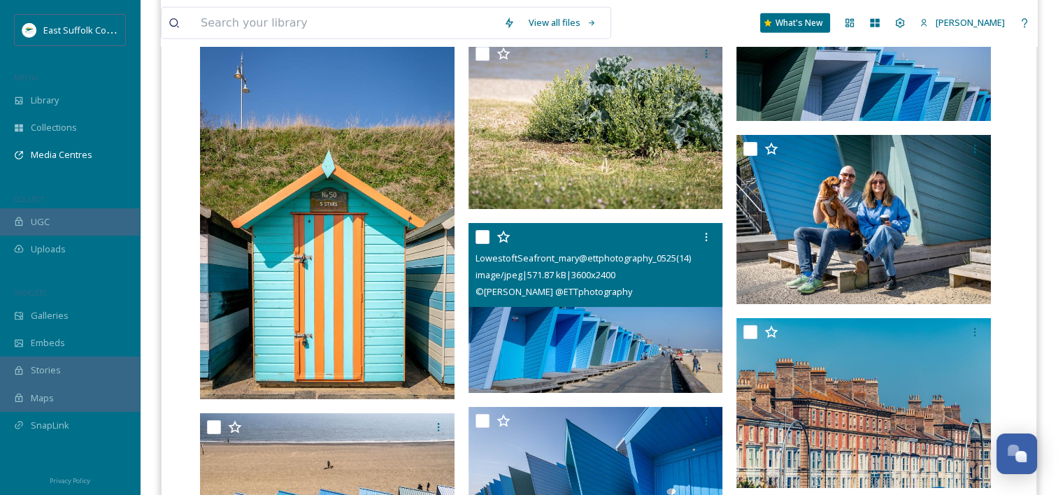
scroll to position [14908, 0]
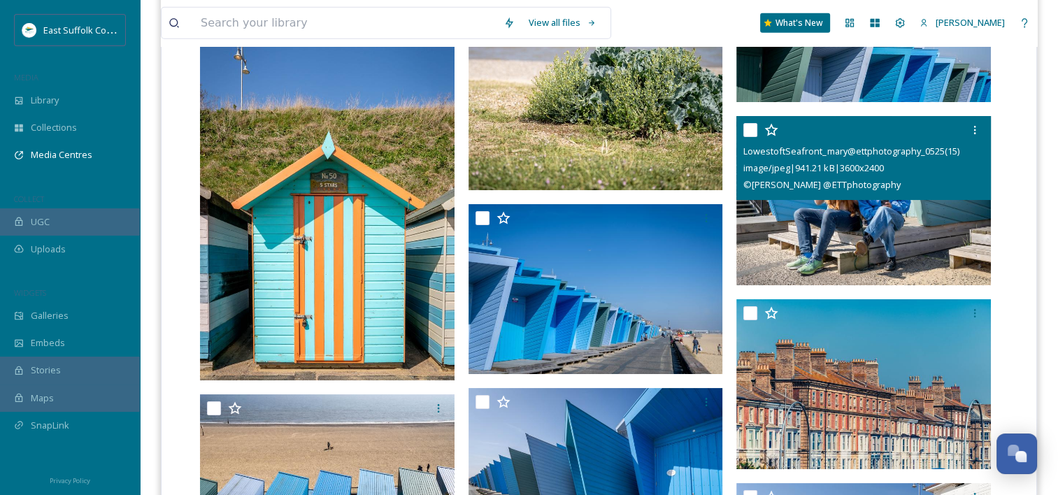
click at [806, 232] on img at bounding box center [863, 200] width 255 height 170
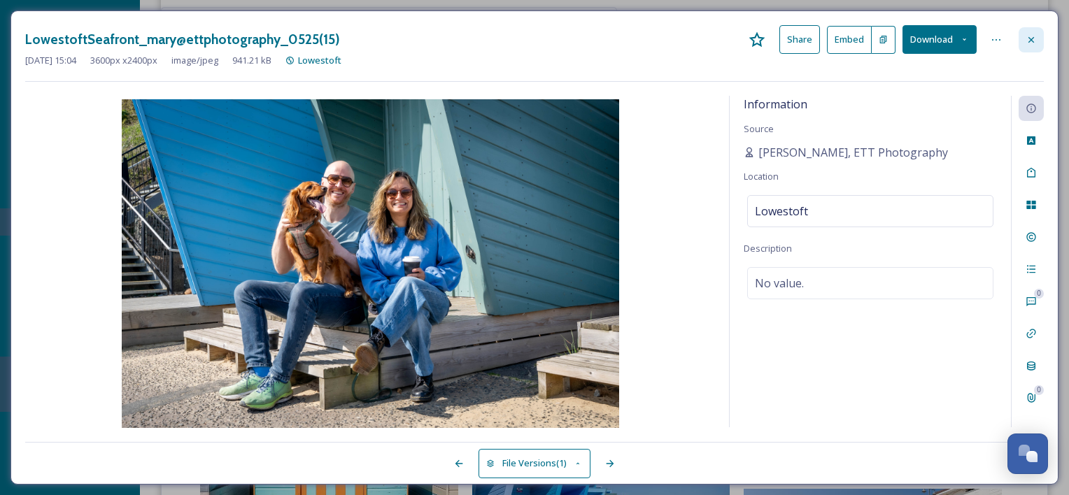
click at [1035, 39] on icon at bounding box center [1030, 39] width 11 height 11
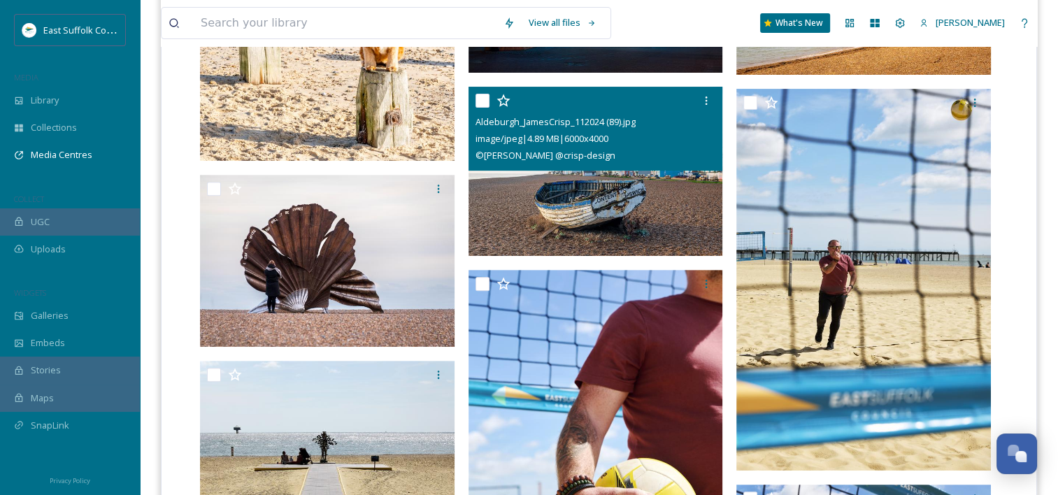
scroll to position [550, 0]
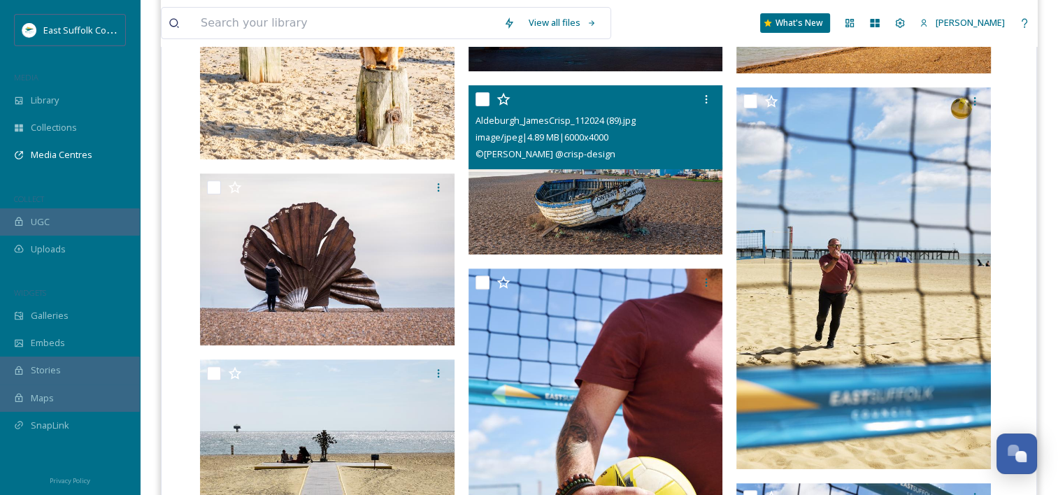
click at [611, 224] on img at bounding box center [596, 170] width 255 height 170
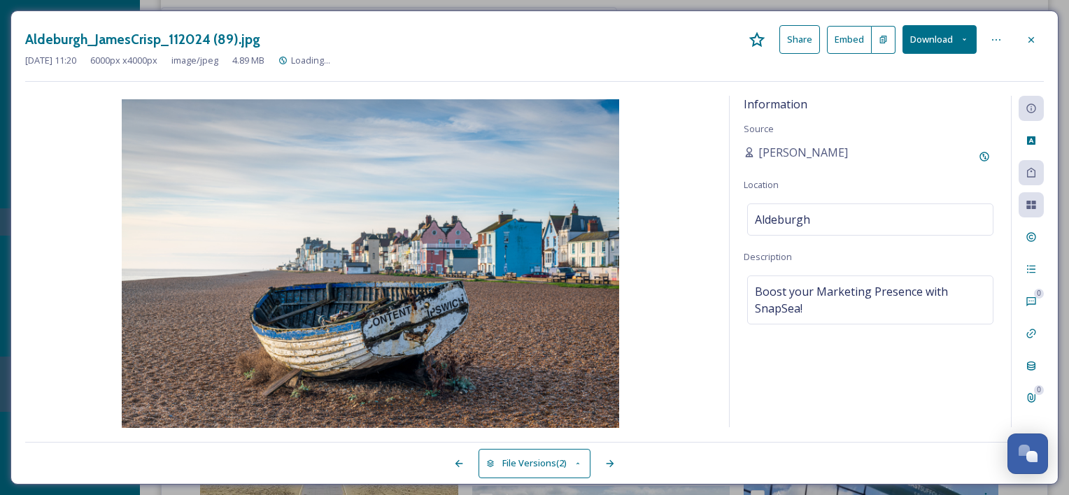
click at [954, 54] on div "Nov 29 2024 11:20 6000 px x 4000 px image/jpeg 4.89 MB Loading..." at bounding box center [534, 60] width 1018 height 13
click at [965, 45] on button "Download" at bounding box center [939, 39] width 74 height 29
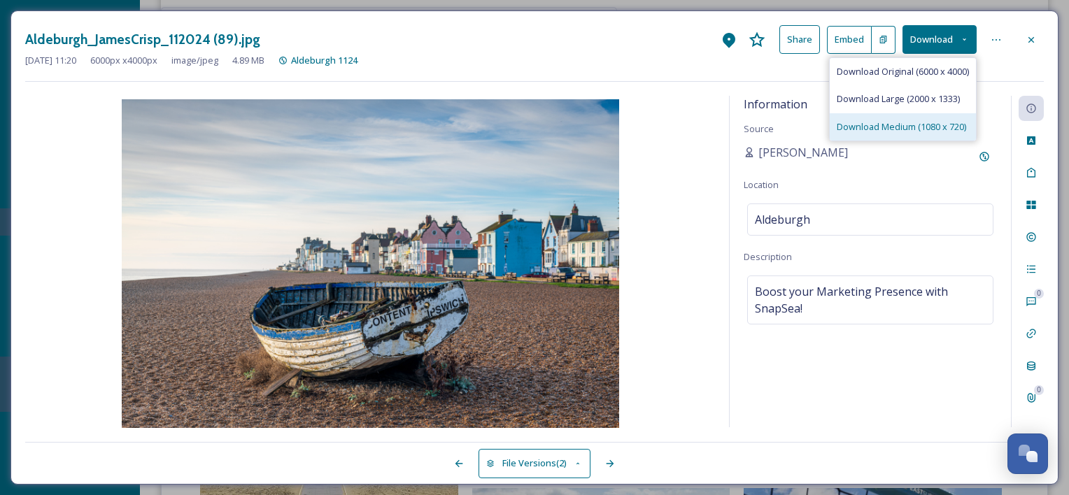
click at [918, 129] on span "Download Medium (1080 x 720)" at bounding box center [900, 126] width 129 height 13
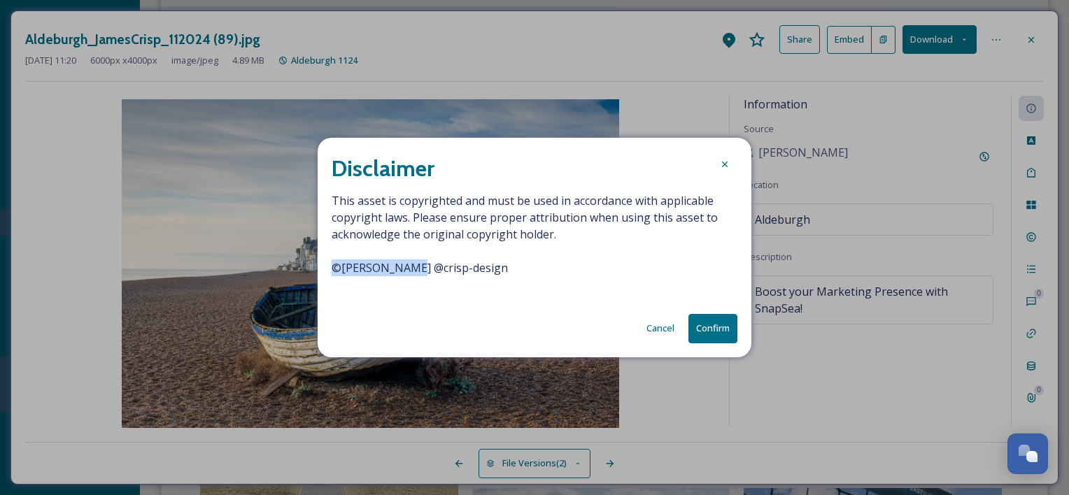
drag, startPoint x: 404, startPoint y: 267, endPoint x: 328, endPoint y: 266, distance: 76.2
click at [328, 266] on div "Disclaimer This asset is copyrighted and must be used in accordance with applic…" at bounding box center [535, 247] width 434 height 219
copy span "© James Crisp"
click at [716, 330] on button "Confirm" at bounding box center [712, 328] width 49 height 29
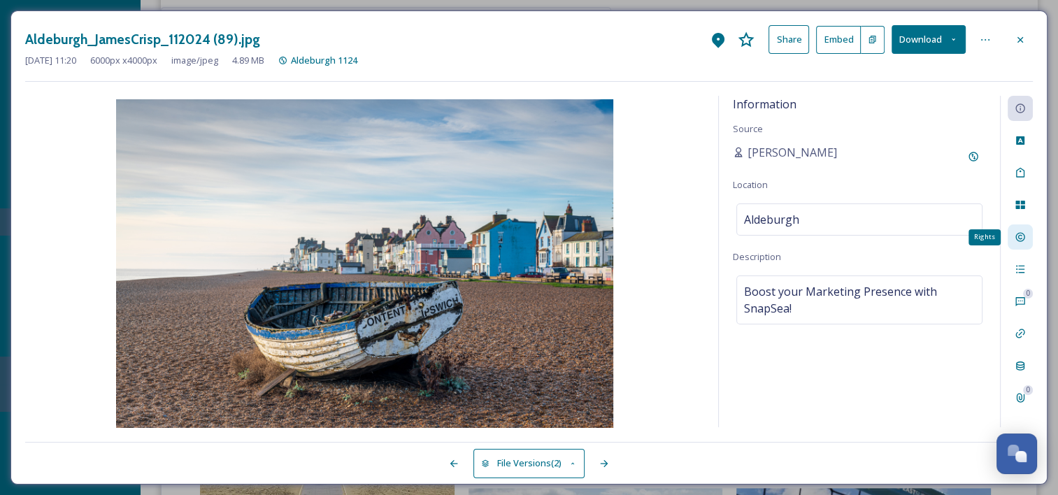
click at [1008, 229] on div "Rights" at bounding box center [1020, 236] width 25 height 25
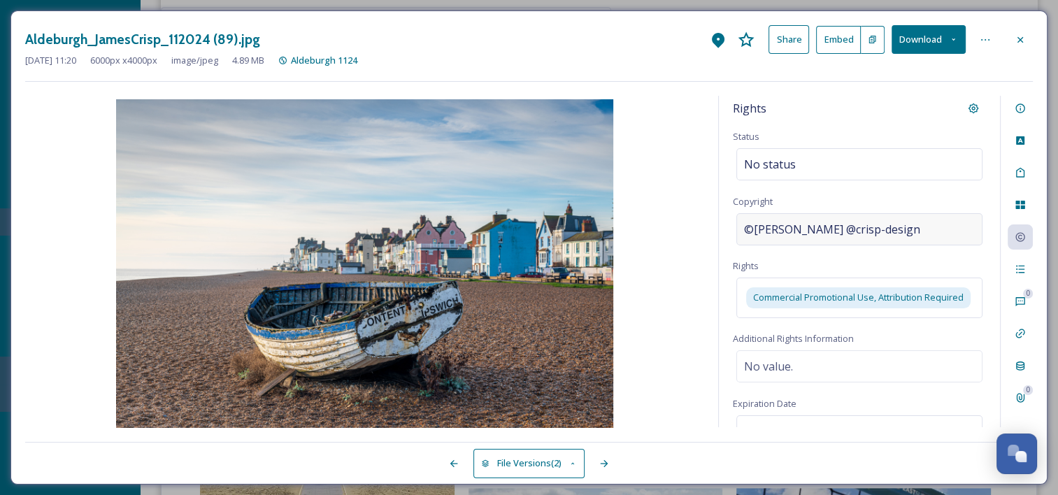
click at [848, 229] on span "©James Crisp @crisp-design" at bounding box center [832, 229] width 176 height 17
drag, startPoint x: 825, startPoint y: 231, endPoint x: 874, endPoint y: 231, distance: 49.7
click at [874, 231] on input "James Crisp @crisp-design" at bounding box center [859, 229] width 253 height 32
click at [786, 225] on span "©James Crisp @crisp-design" at bounding box center [832, 229] width 176 height 17
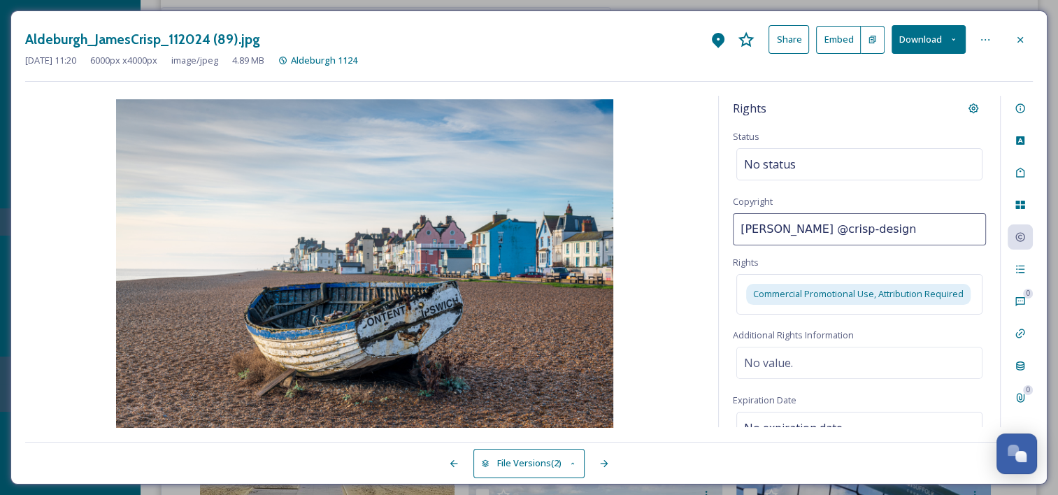
drag, startPoint x: 870, startPoint y: 231, endPoint x: 678, endPoint y: 227, distance: 191.7
click at [678, 227] on div "Rights Status No status Copyright James Crisp @crisp-design Rights Commercial P…" at bounding box center [529, 262] width 1008 height 332
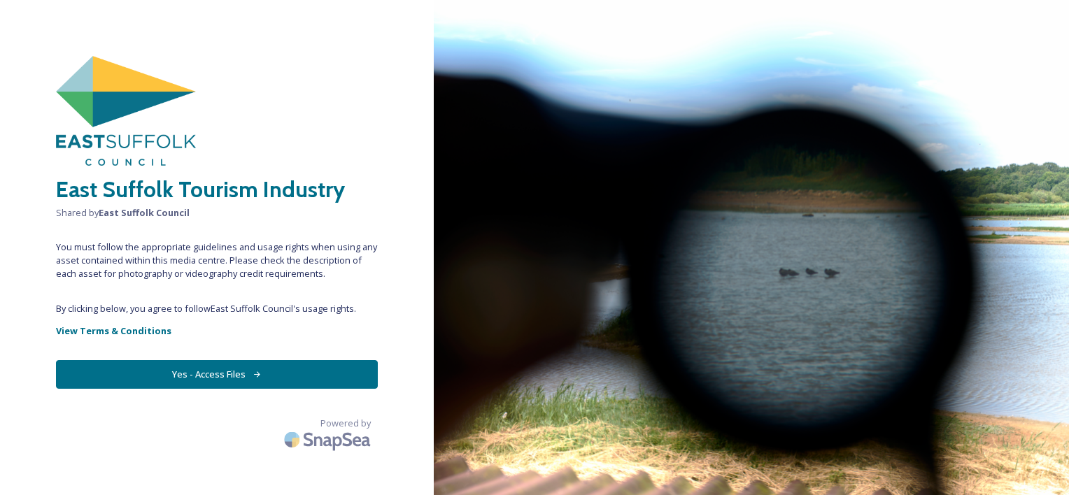
click at [241, 375] on button "Yes - Access Files" at bounding box center [217, 374] width 322 height 29
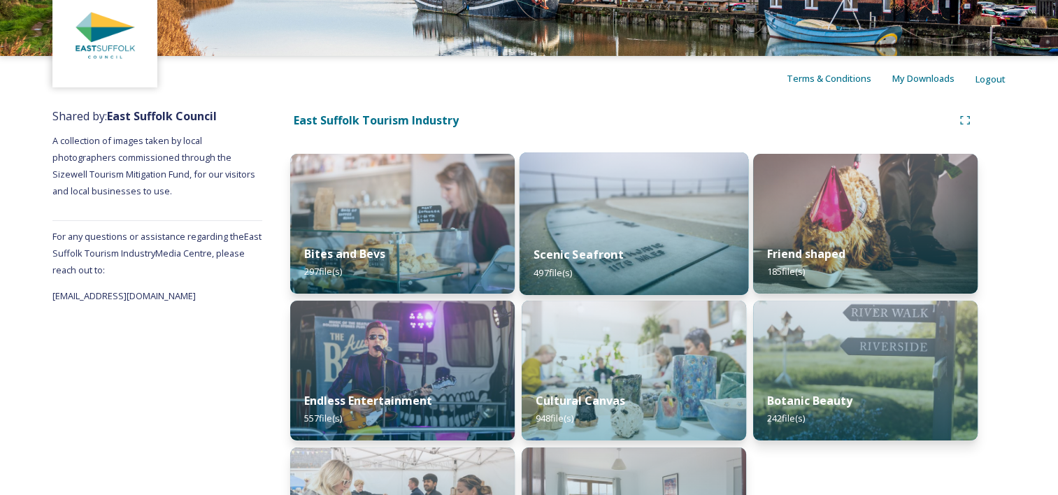
scroll to position [71, 0]
